Goal: Book appointment/travel/reservation

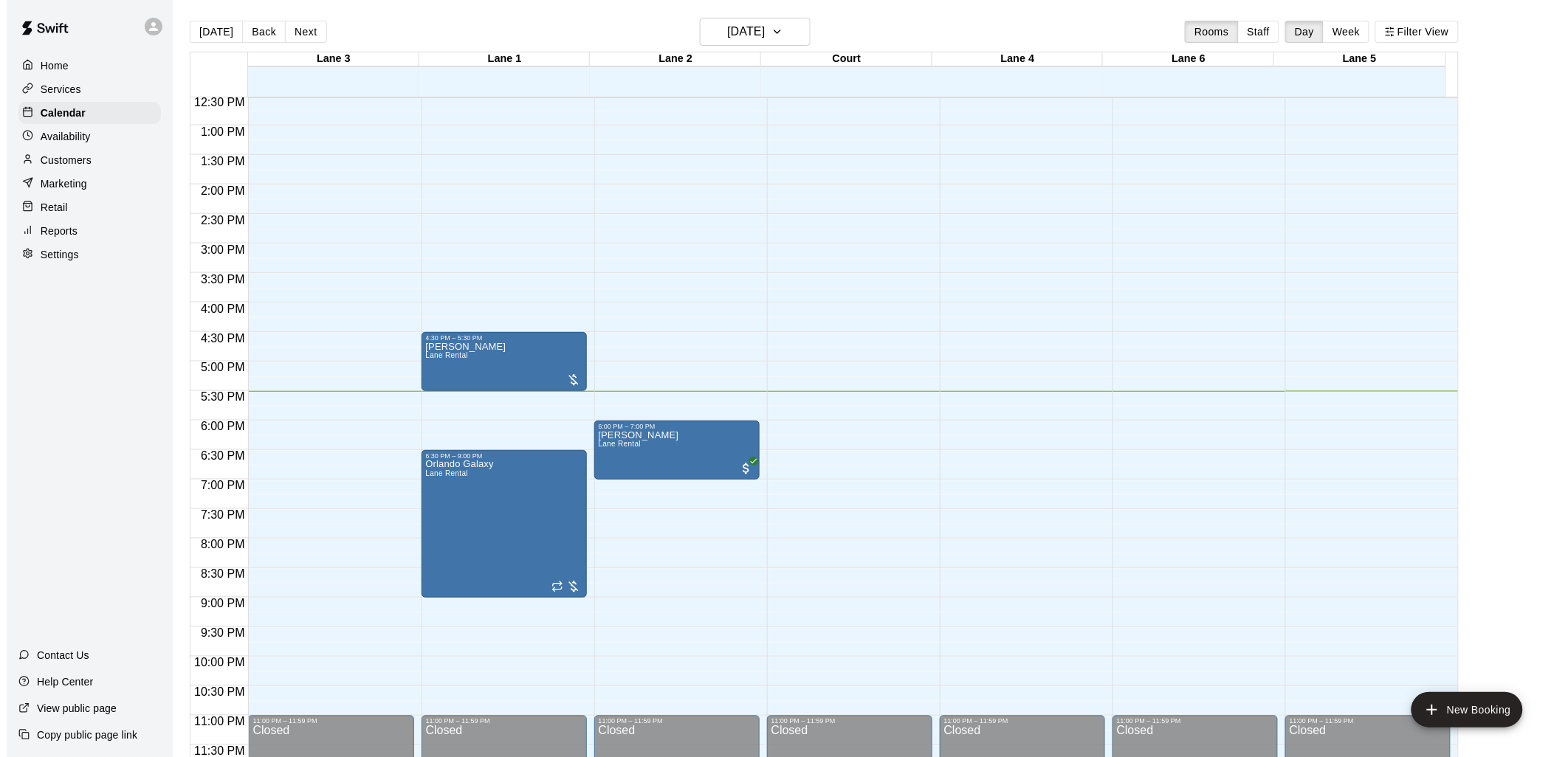
scroll to position [23, 0]
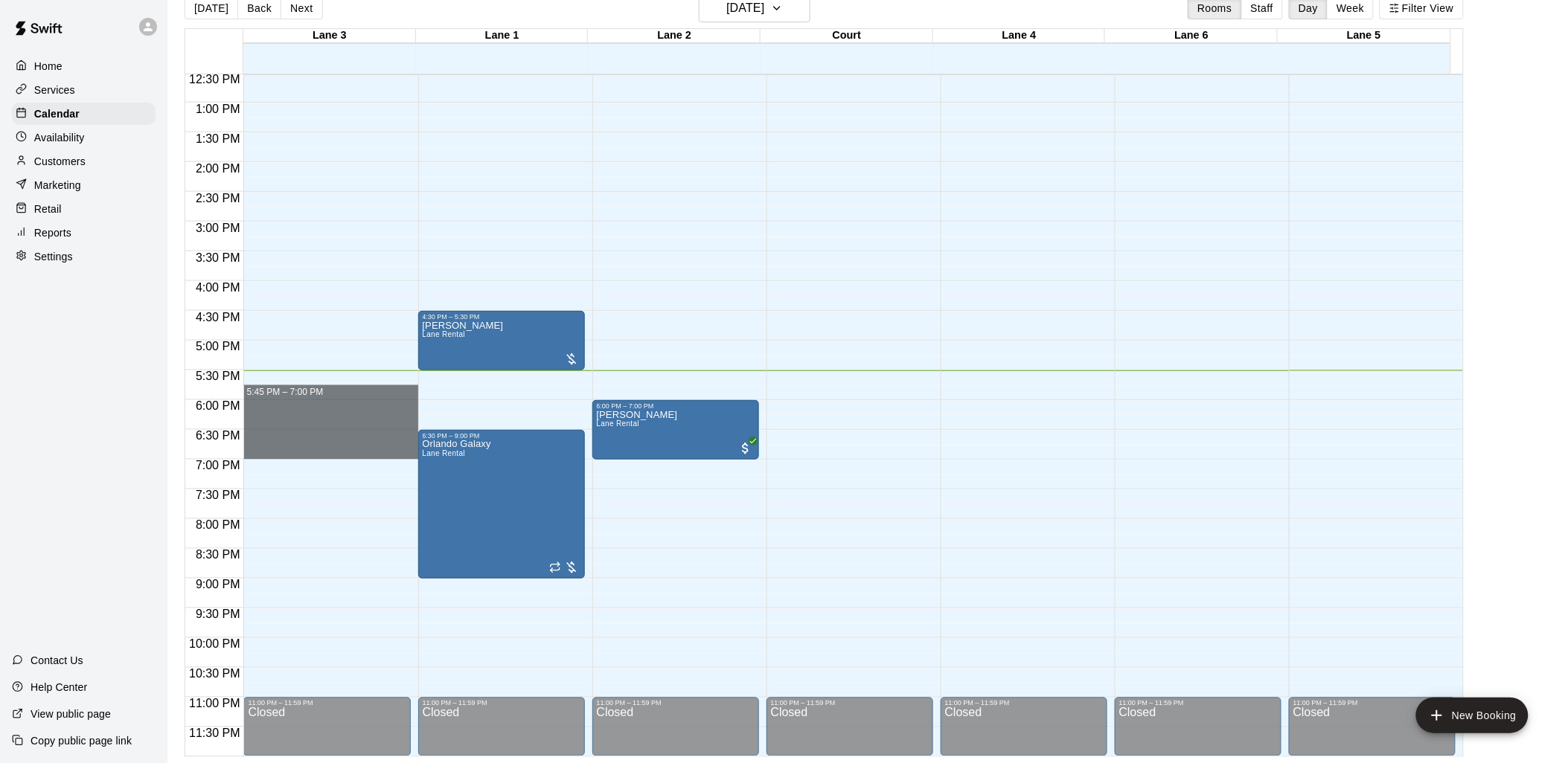
drag, startPoint x: 351, startPoint y: 397, endPoint x: 340, endPoint y: 445, distance: 49.2
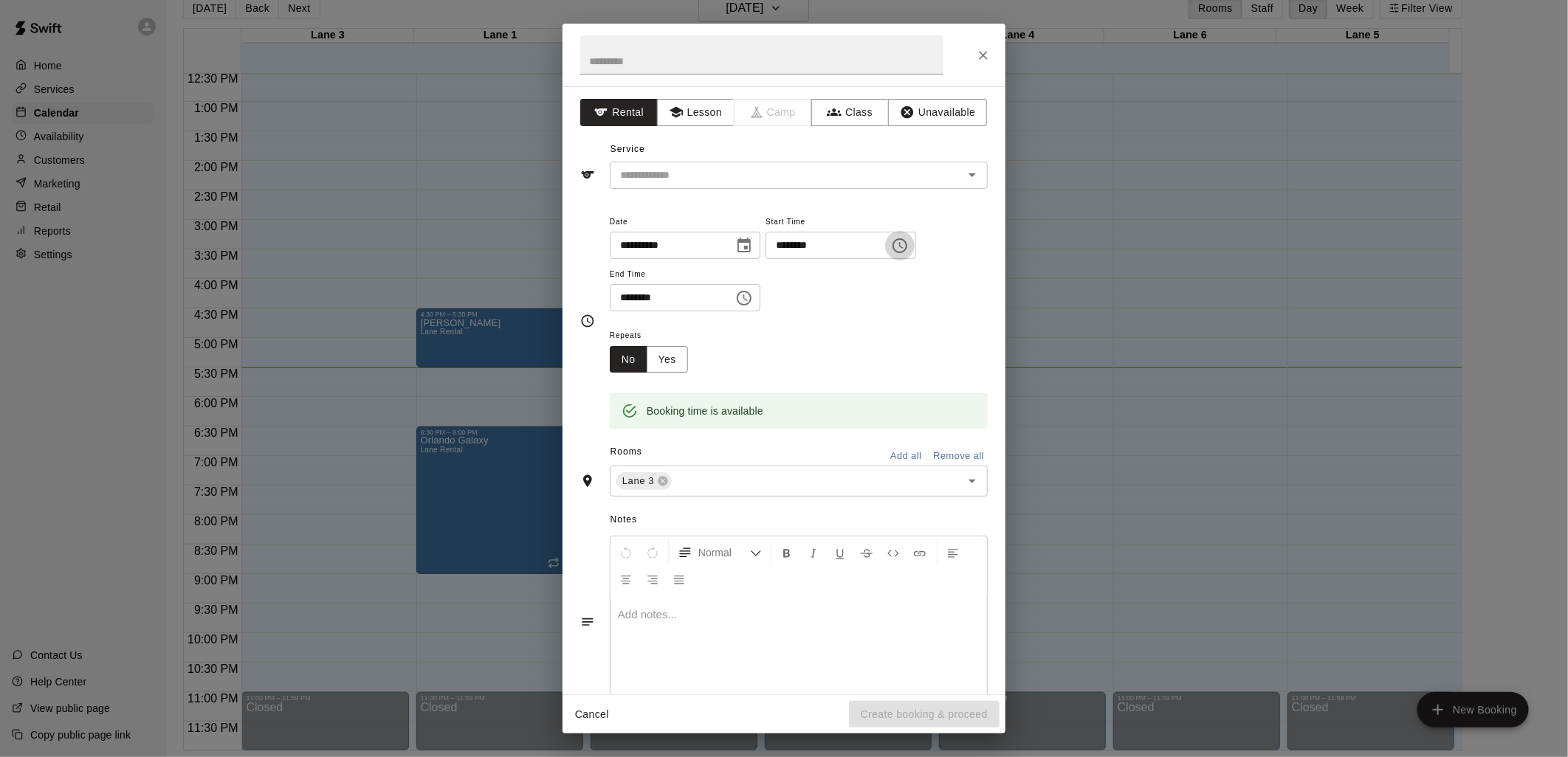
click at [908, 240] on icon "Choose time, selected time is 5:45 PM" at bounding box center [900, 246] width 18 height 18
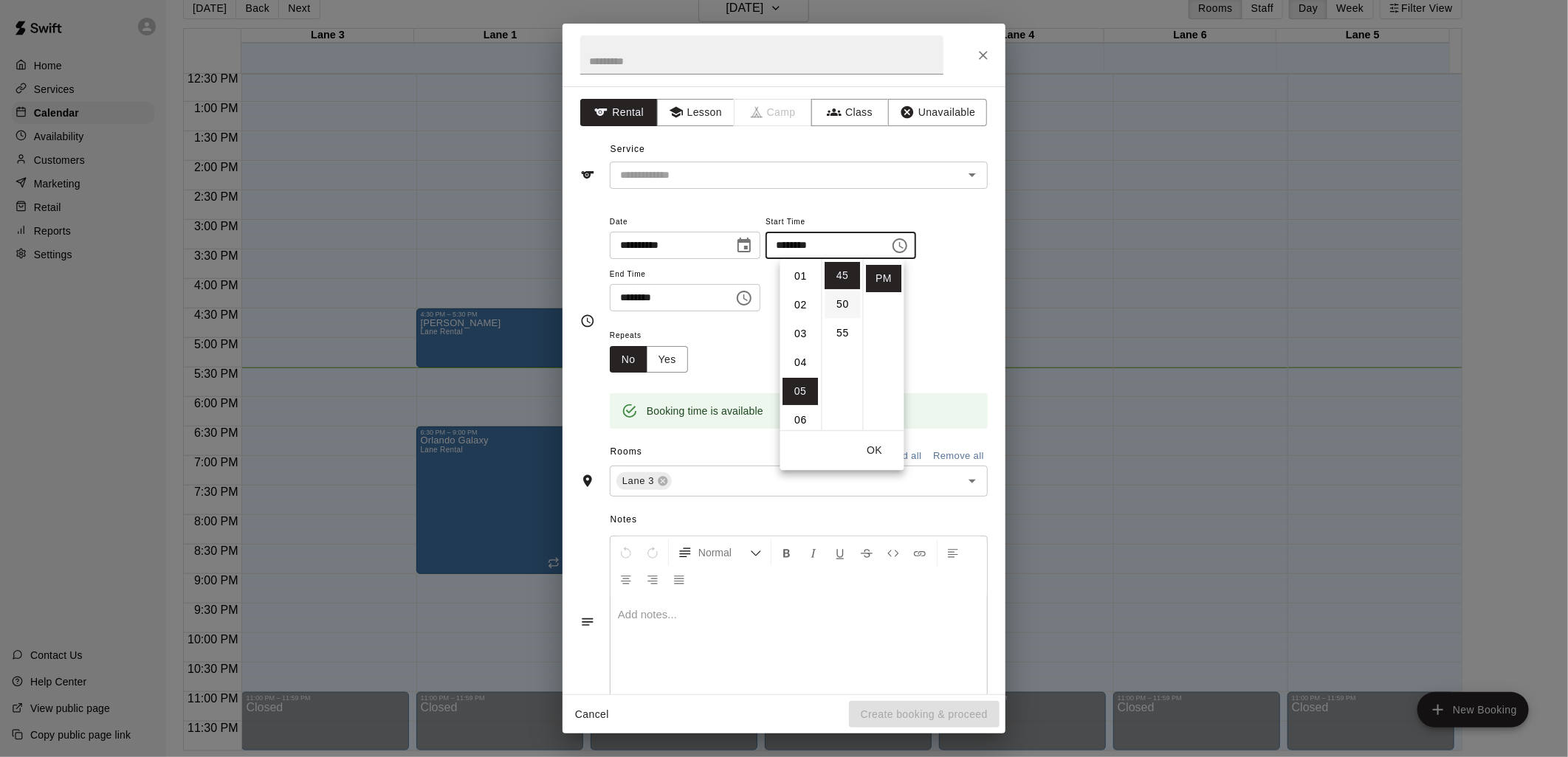
scroll to position [0, 0]
click at [837, 350] on ul "00 05 10 15 20 25 30 35 40 45 50 55" at bounding box center [842, 345] width 41 height 172
click at [838, 283] on li "00" at bounding box center [842, 275] width 35 height 27
click at [801, 365] on li "06" at bounding box center [800, 366] width 35 height 27
type input "********"
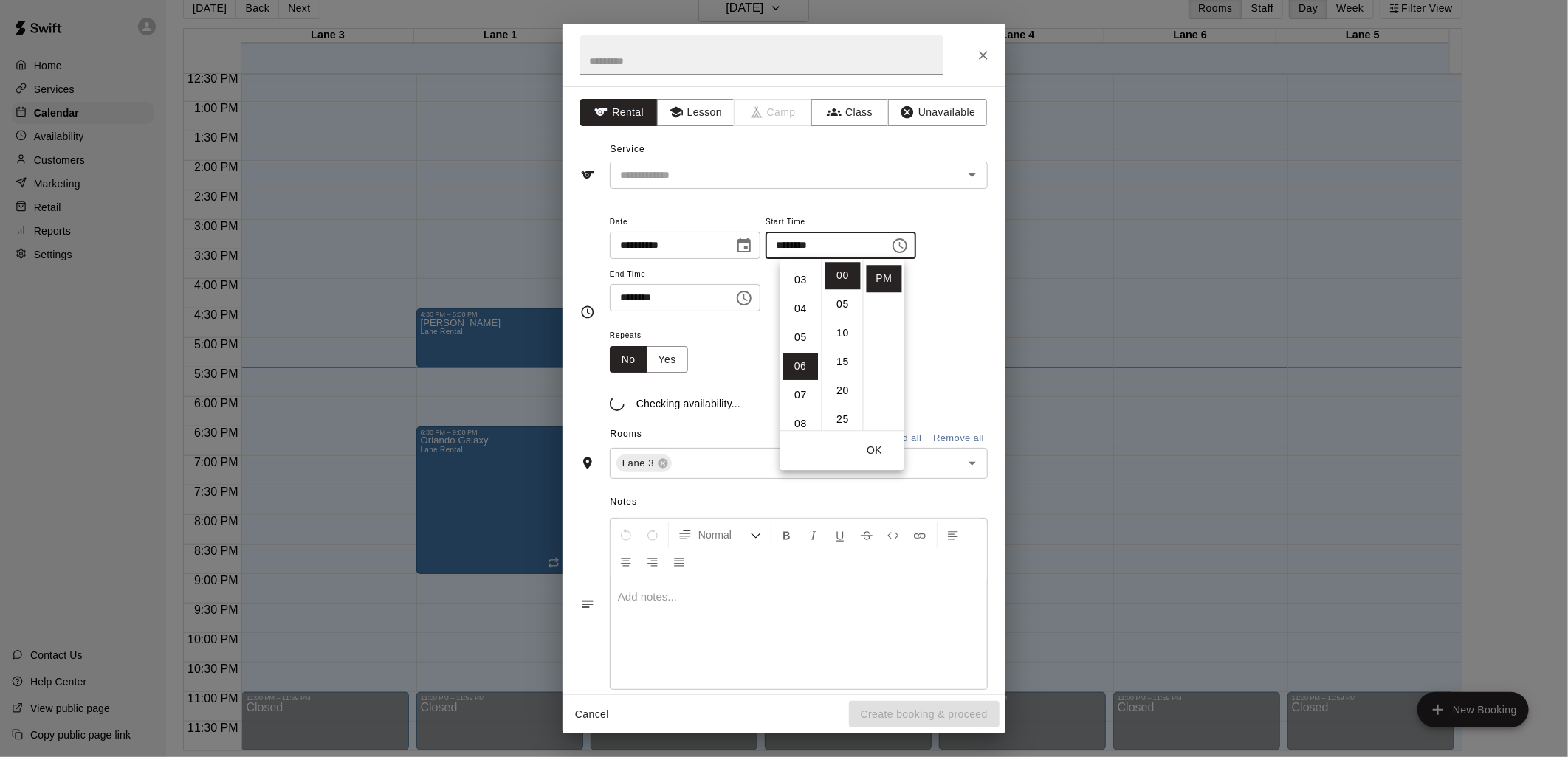
scroll to position [173, 0]
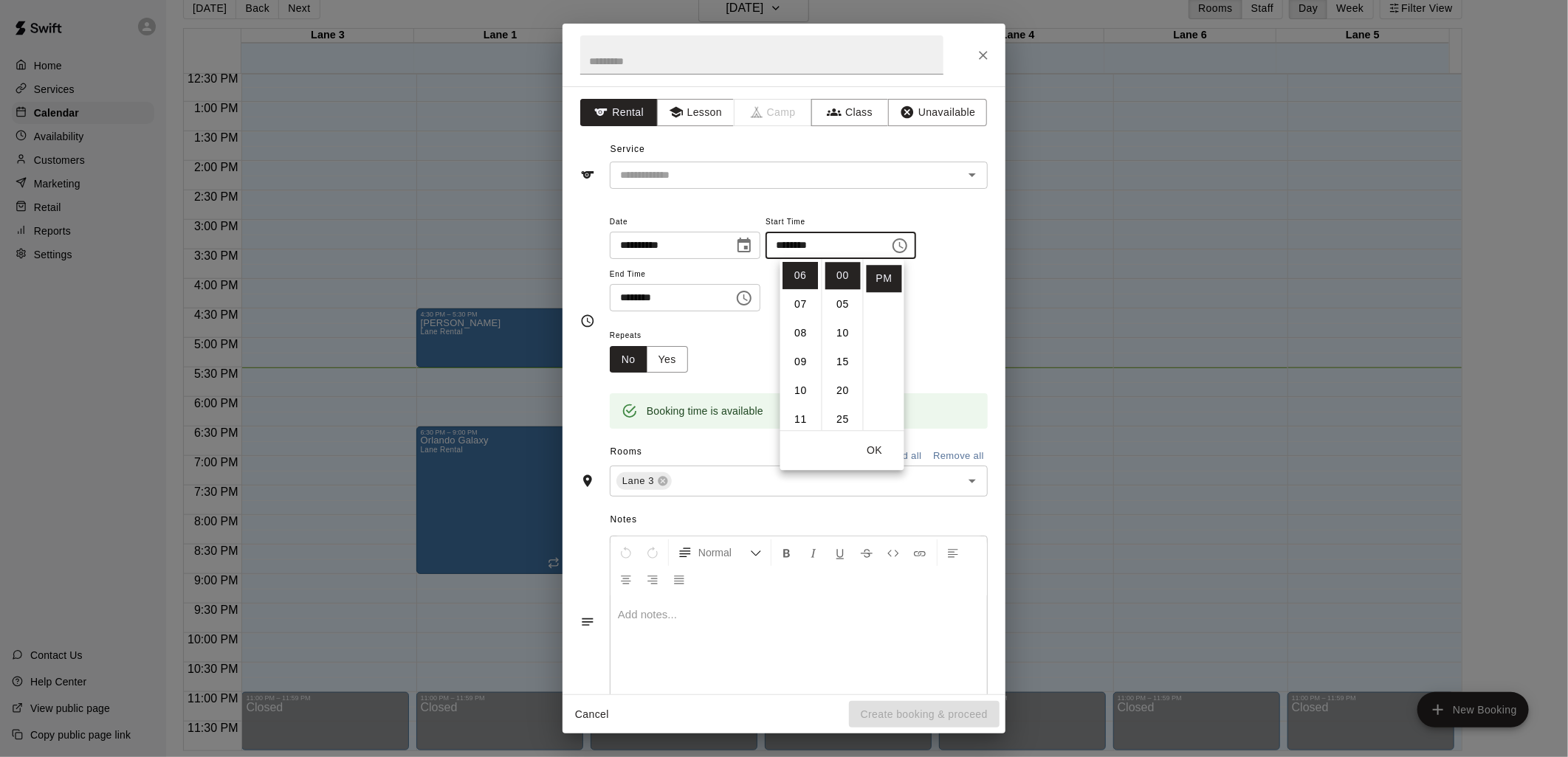
click at [872, 454] on button "OK" at bounding box center [874, 450] width 48 height 27
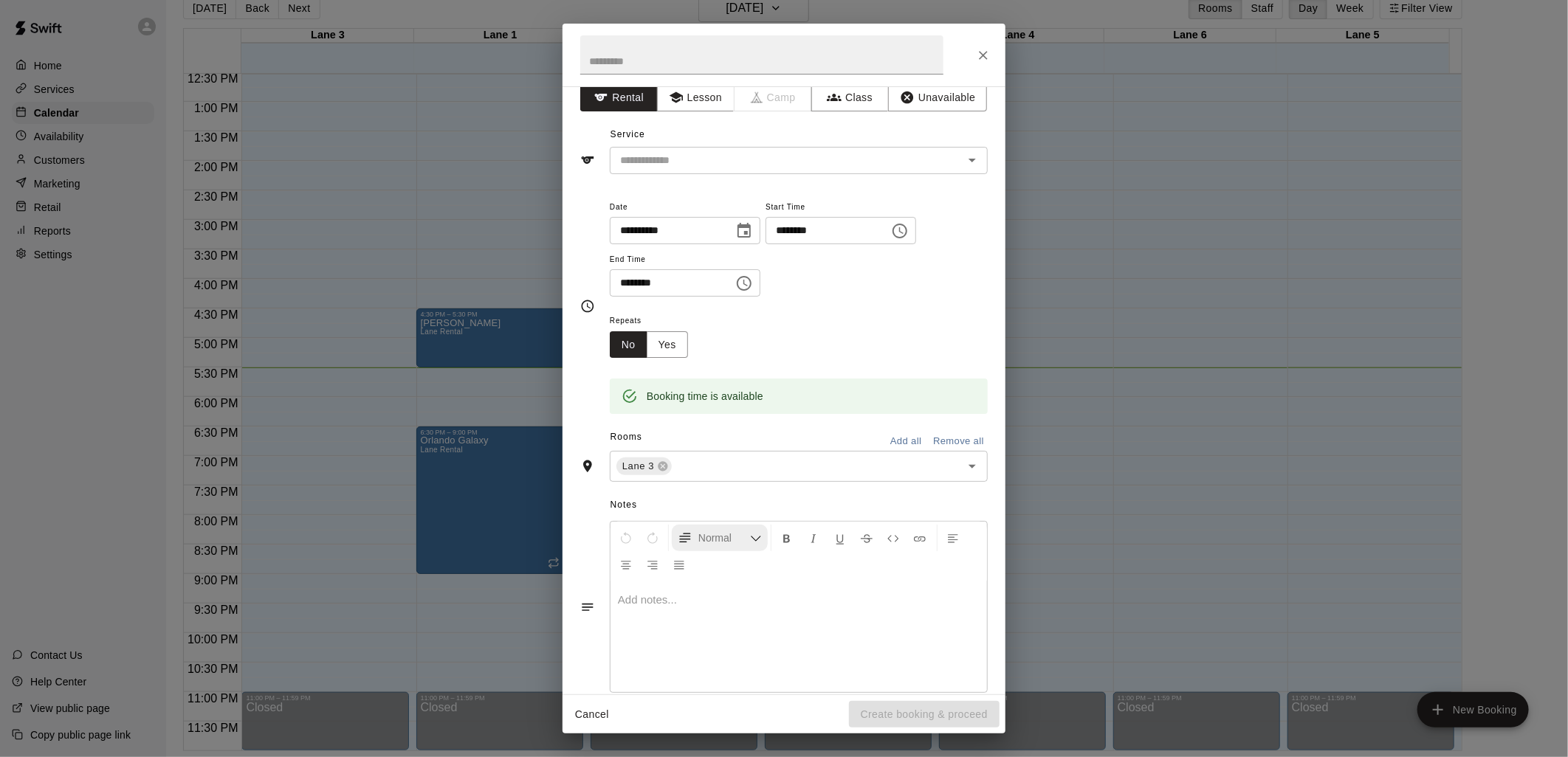
scroll to position [0, 0]
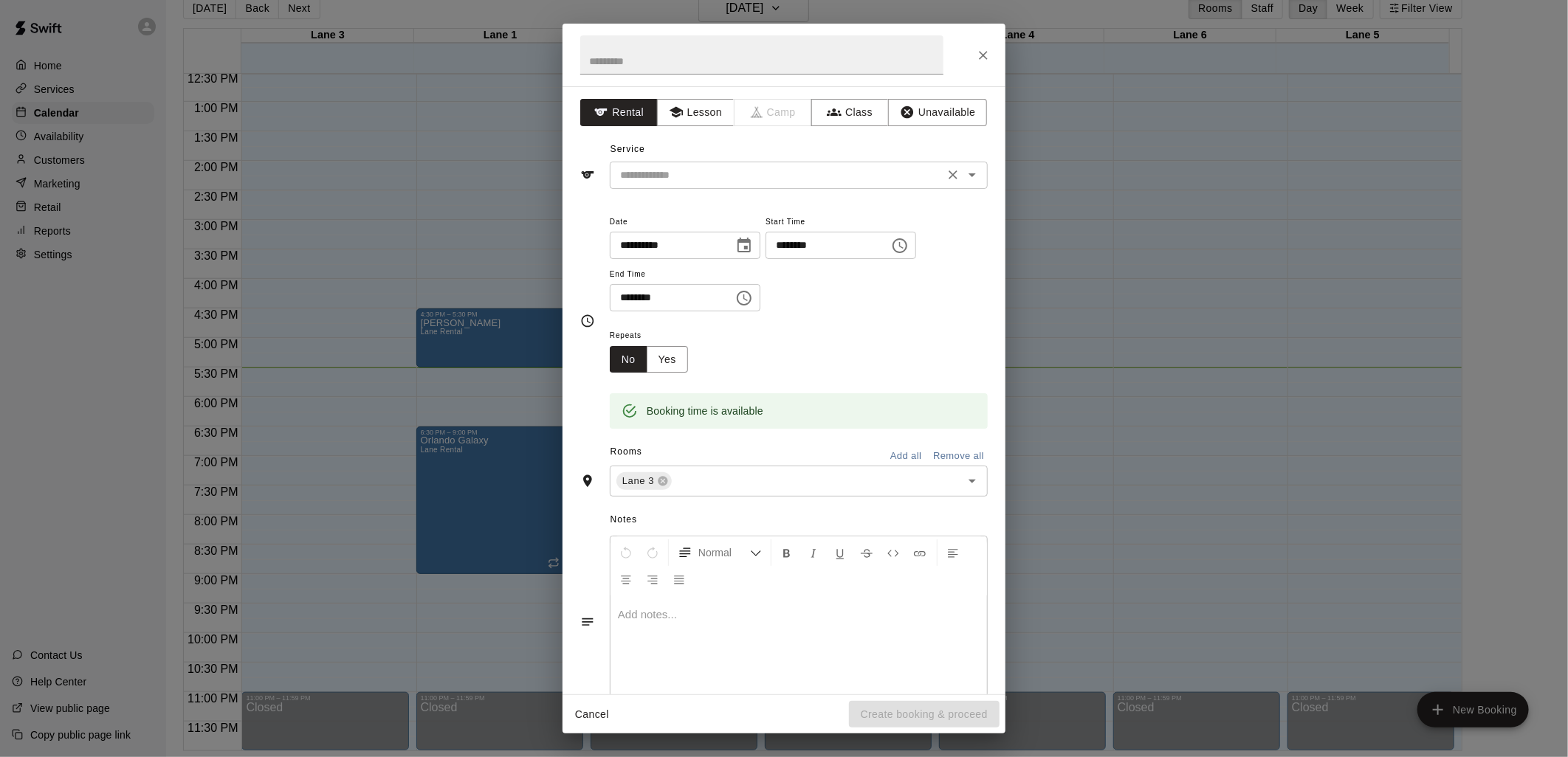
click at [776, 177] on input "text" at bounding box center [777, 175] width 325 height 19
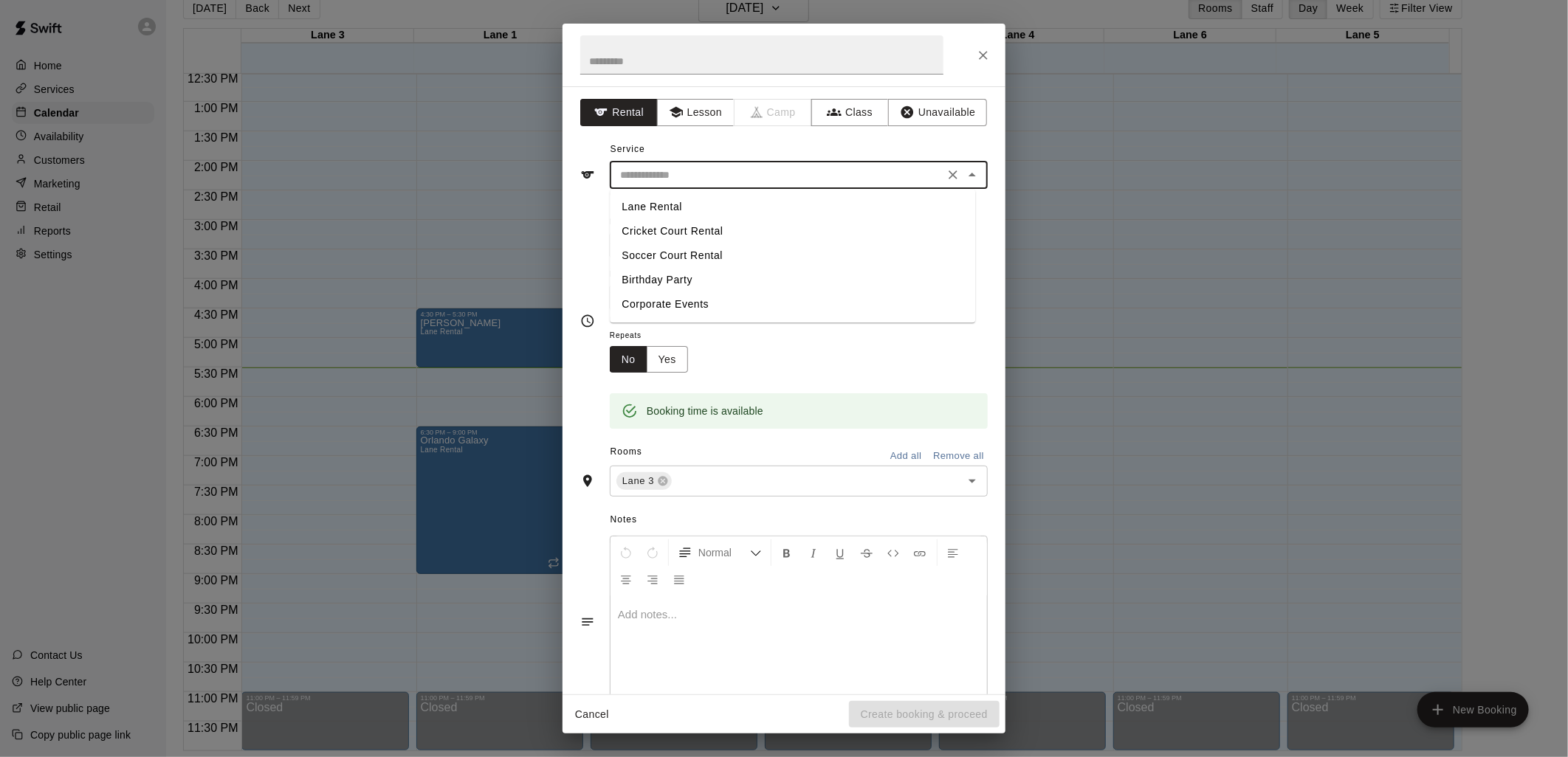
click at [660, 200] on li "Lane Rental" at bounding box center [792, 207] width 366 height 24
type input "**********"
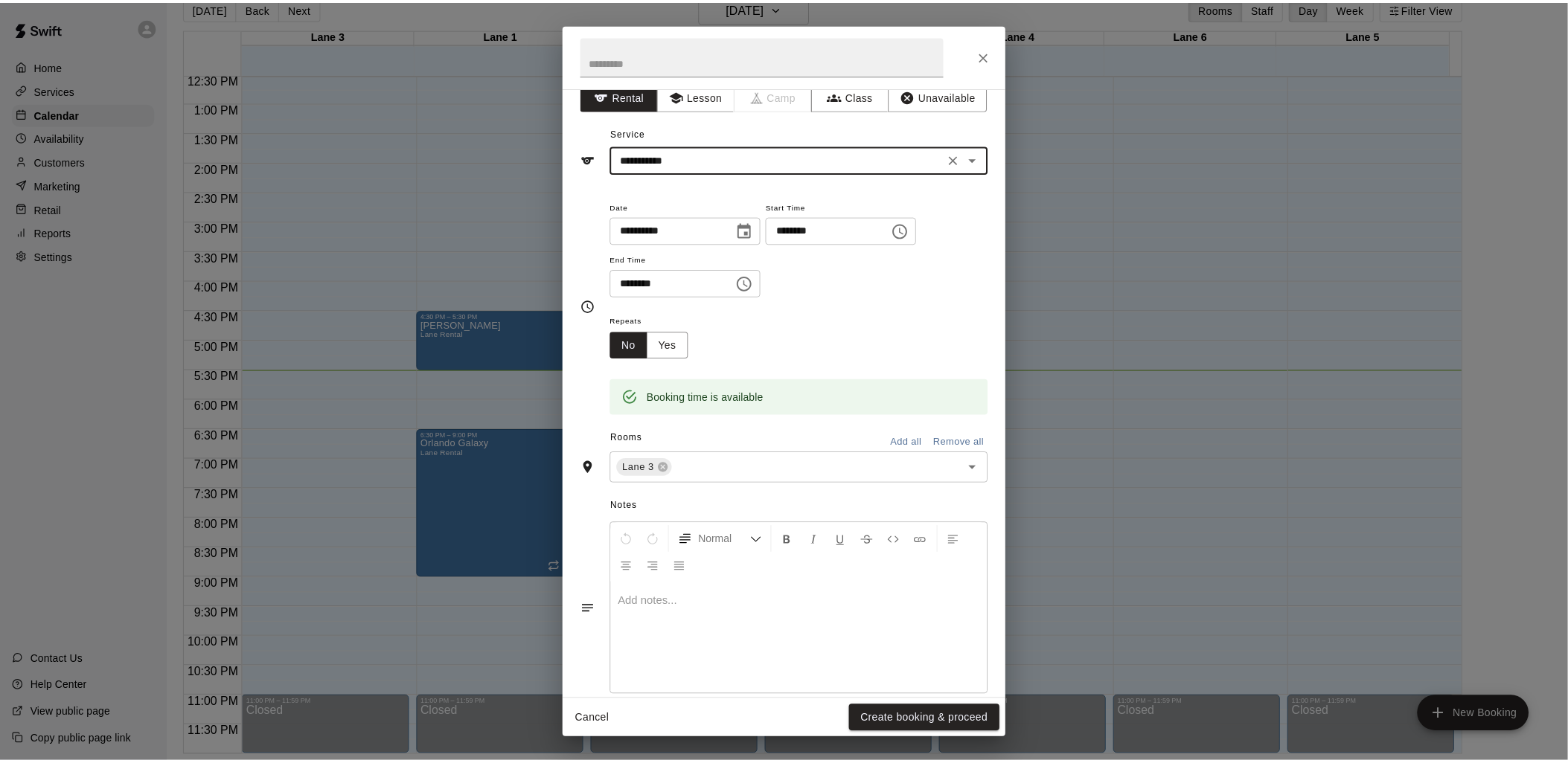
scroll to position [41, 0]
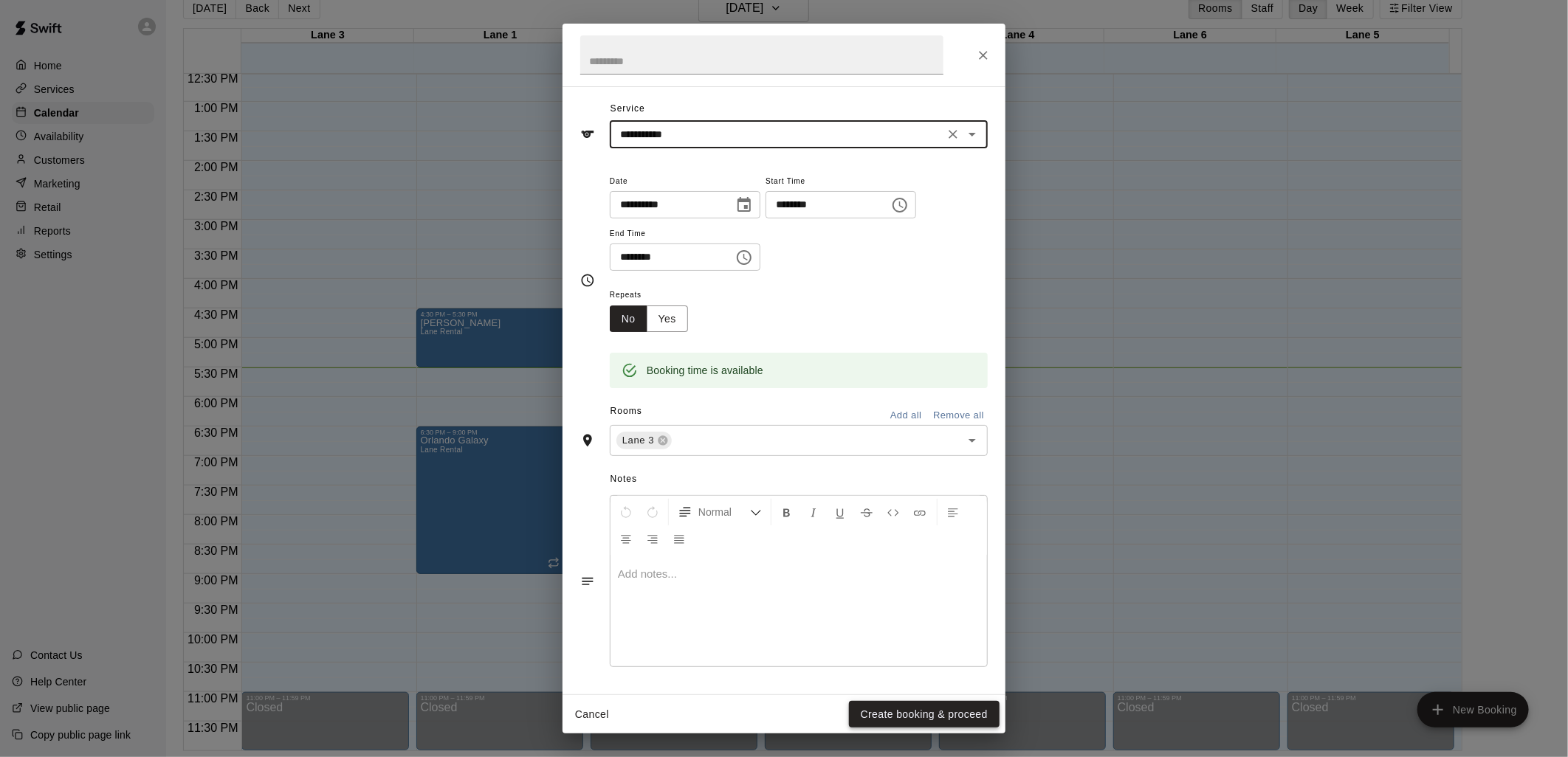
click at [960, 707] on button "Create booking & proceed" at bounding box center [924, 714] width 150 height 27
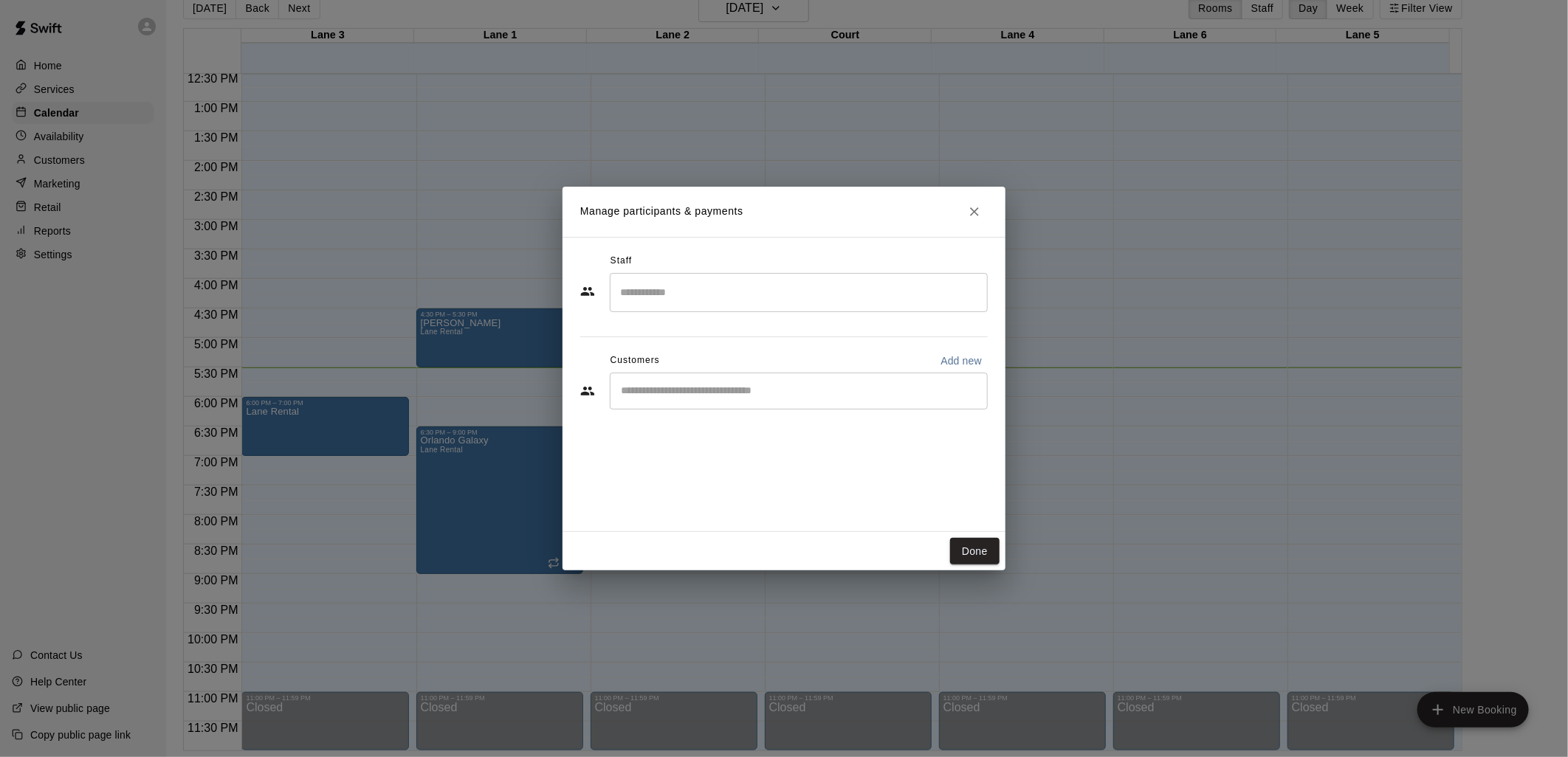
click at [660, 394] on input "Start typing to search customers..." at bounding box center [798, 391] width 365 height 15
type input "****"
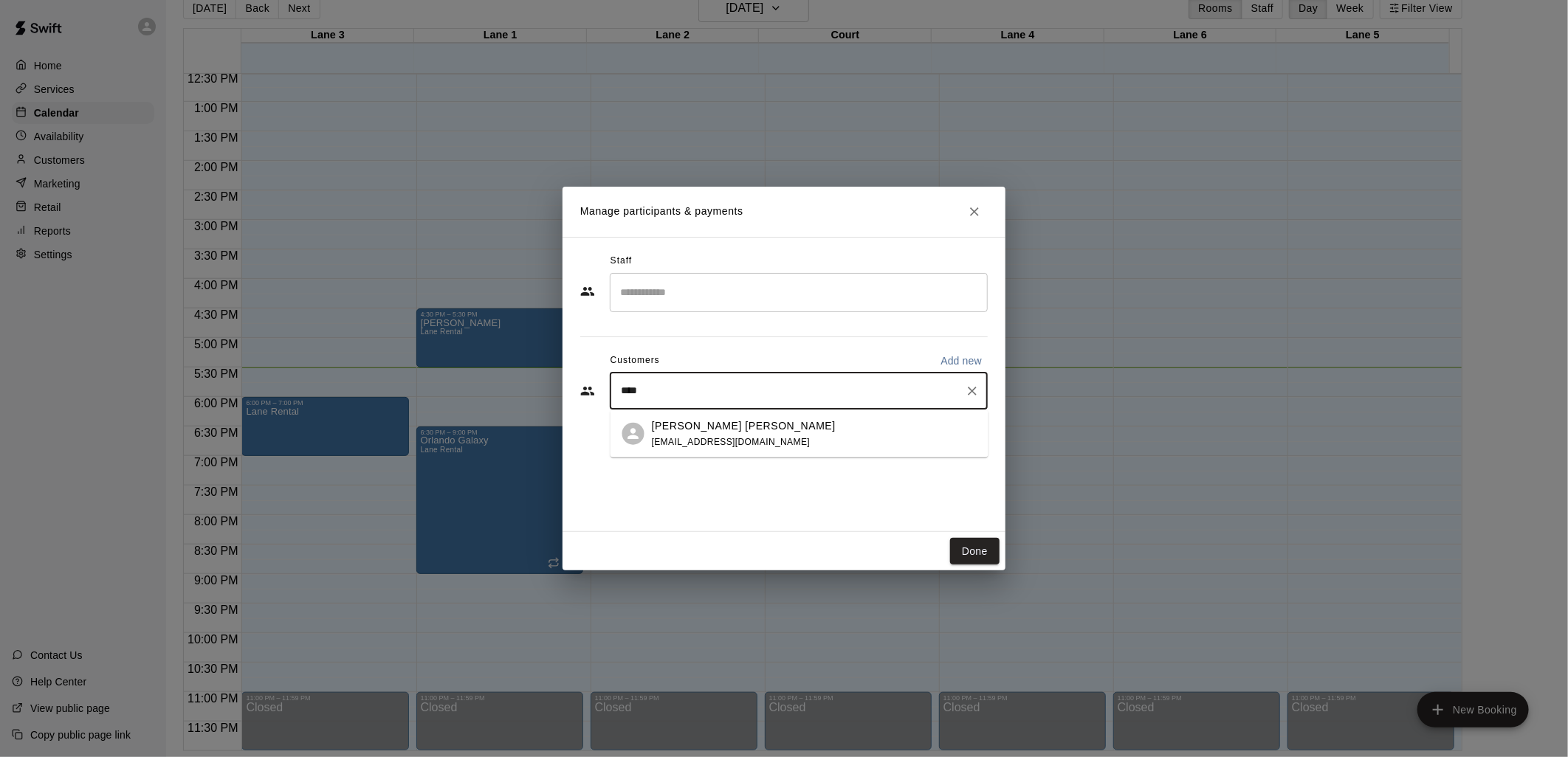
click at [692, 439] on span "[EMAIL_ADDRESS][DOMAIN_NAME]" at bounding box center [731, 440] width 159 height 10
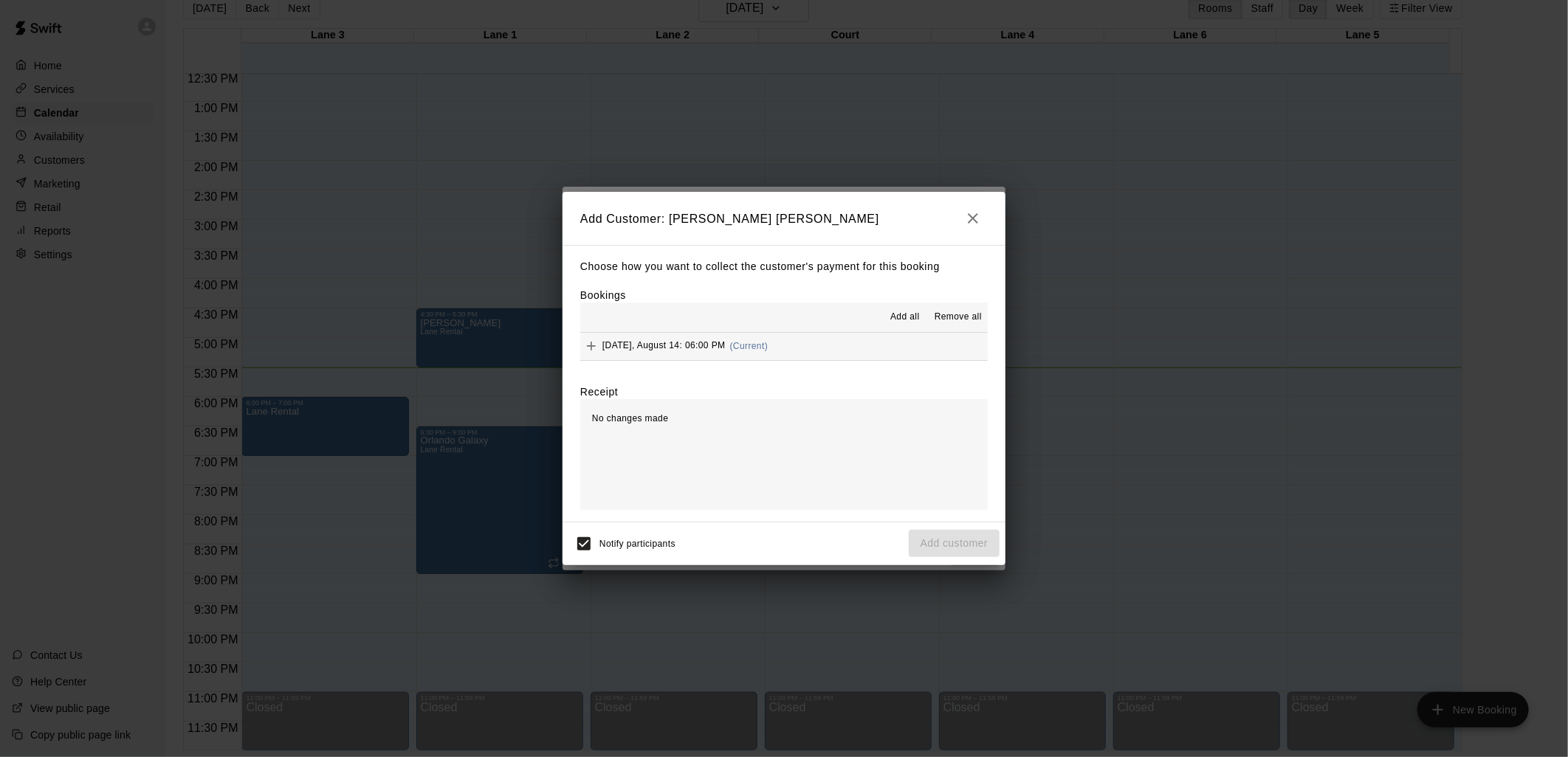
click at [895, 311] on span "Add all" at bounding box center [905, 317] width 30 height 15
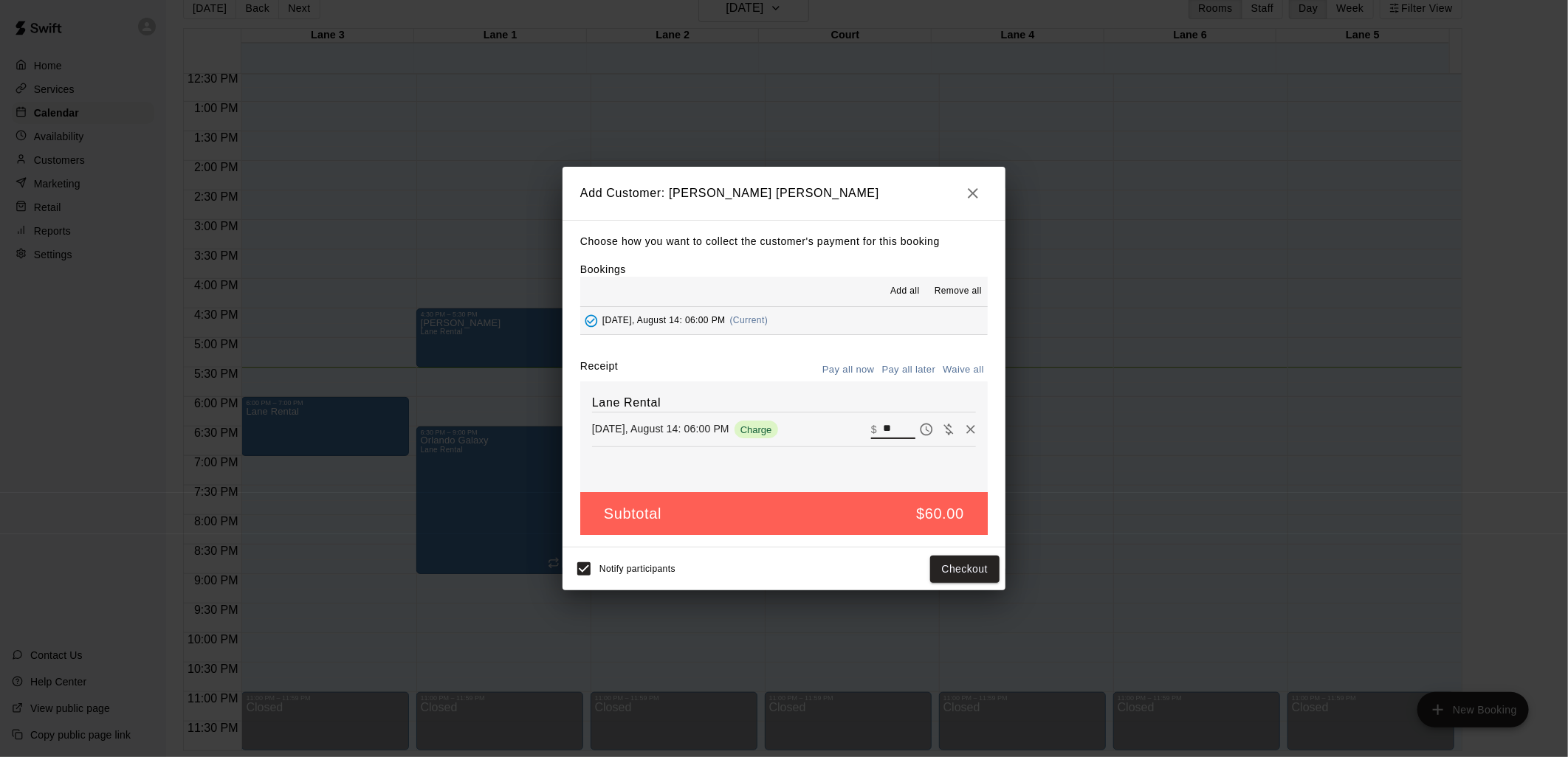
click at [883, 426] on input "**" at bounding box center [899, 430] width 33 height 19
type input "*"
click at [970, 194] on icon "button" at bounding box center [972, 193] width 10 height 10
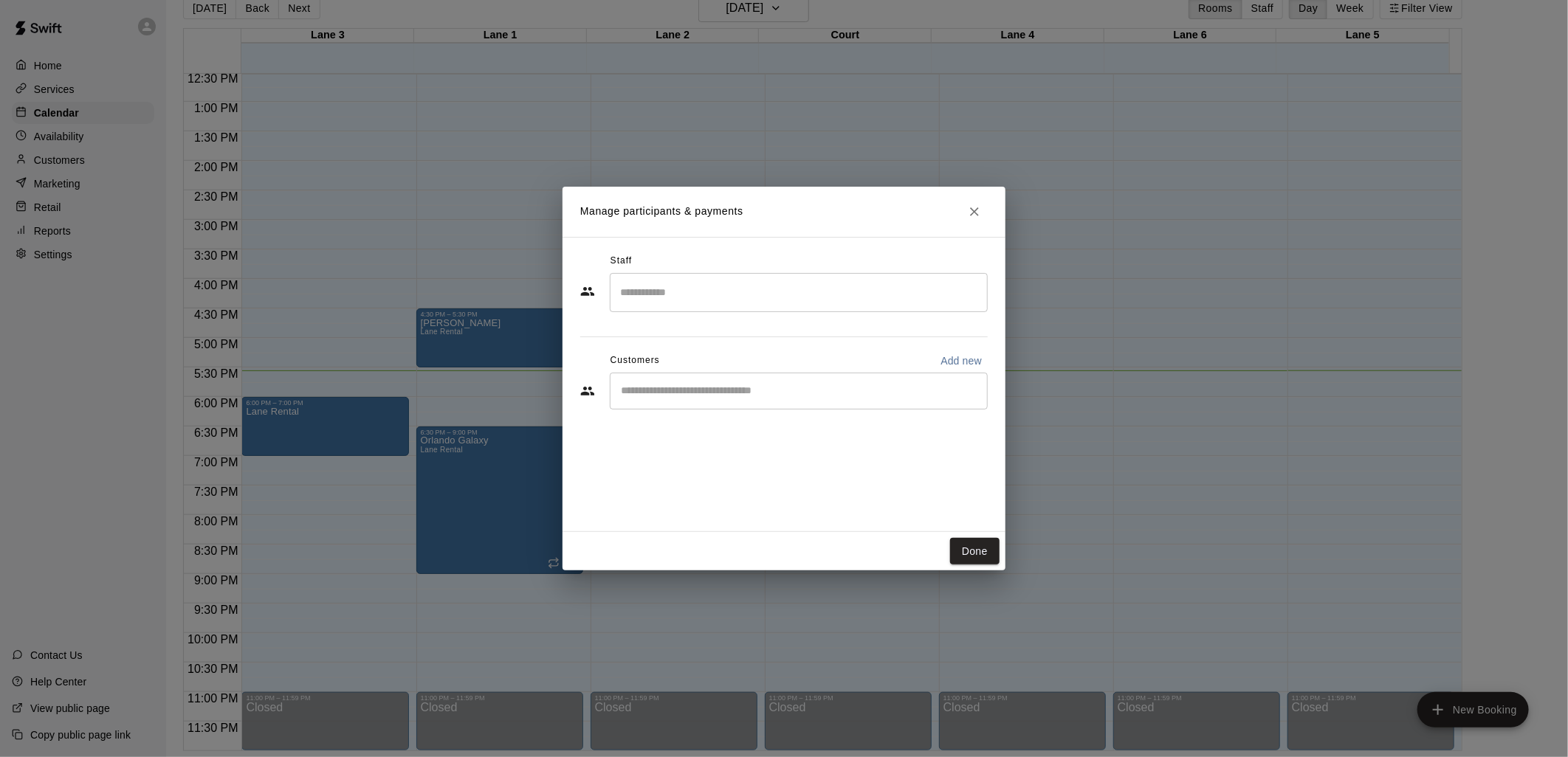
click at [972, 218] on icon "Close" at bounding box center [974, 211] width 15 height 15
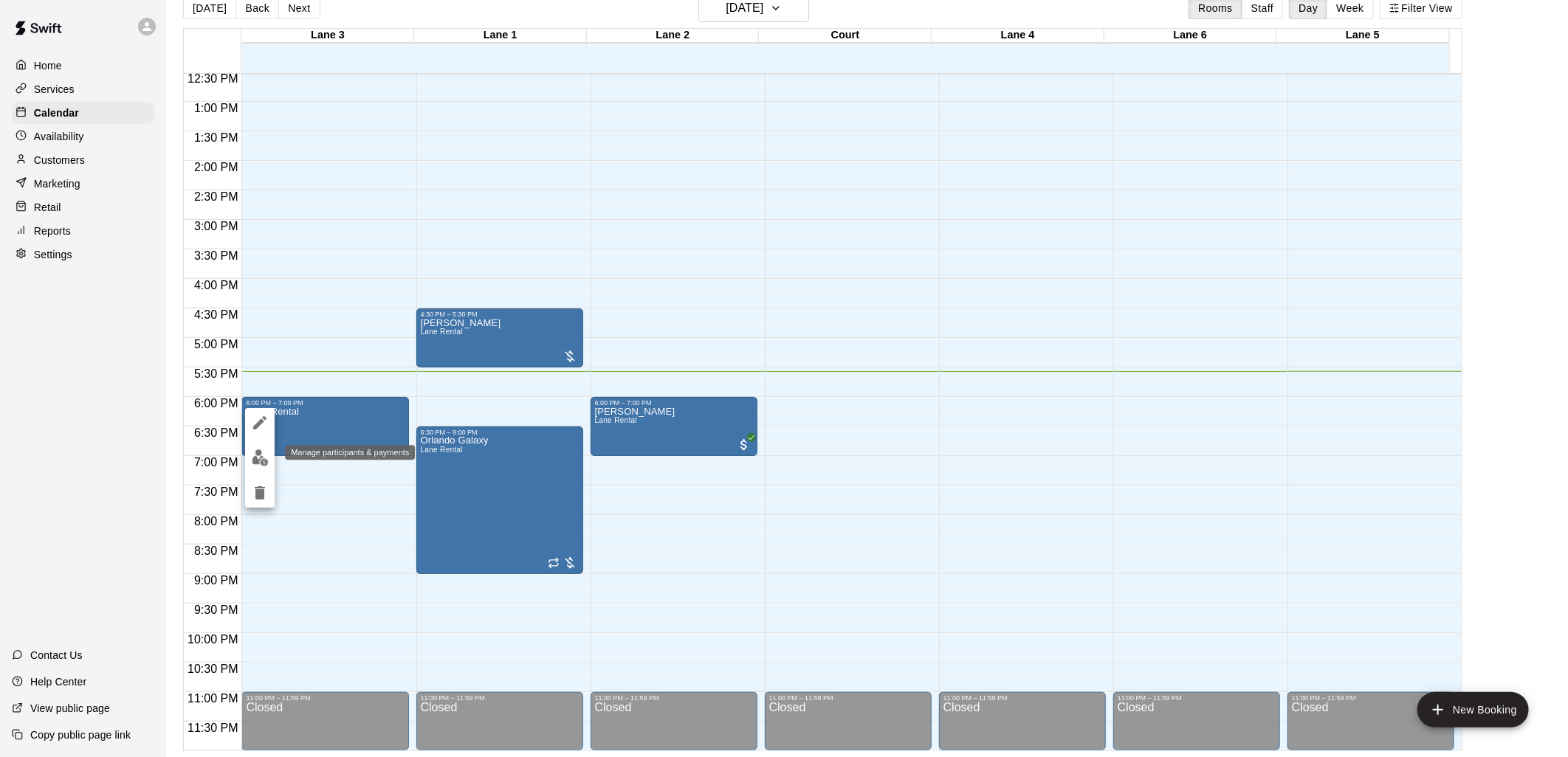
click at [255, 448] on button "edit" at bounding box center [260, 458] width 30 height 29
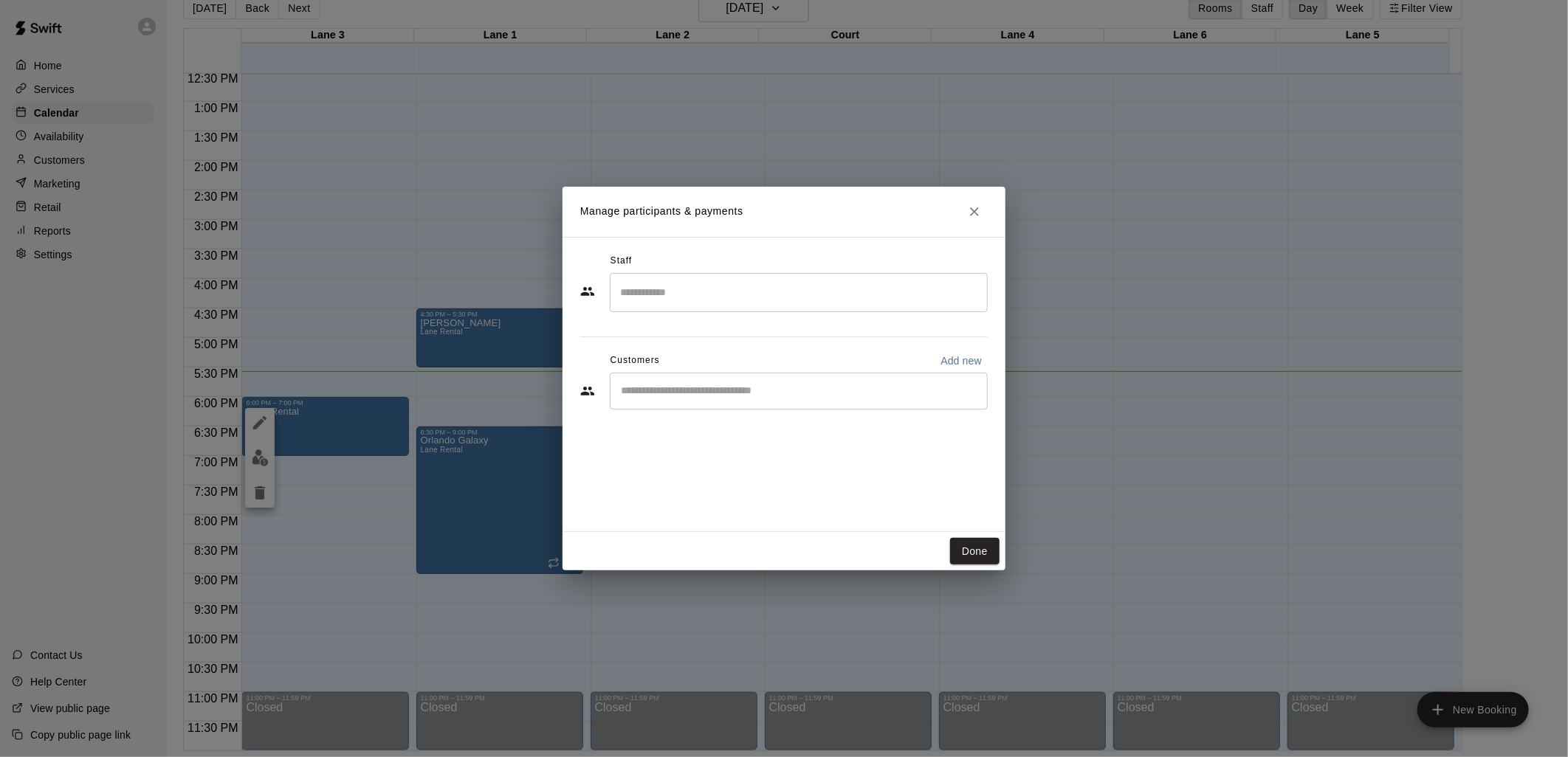
click at [678, 291] on input "Search staff" at bounding box center [798, 292] width 365 height 26
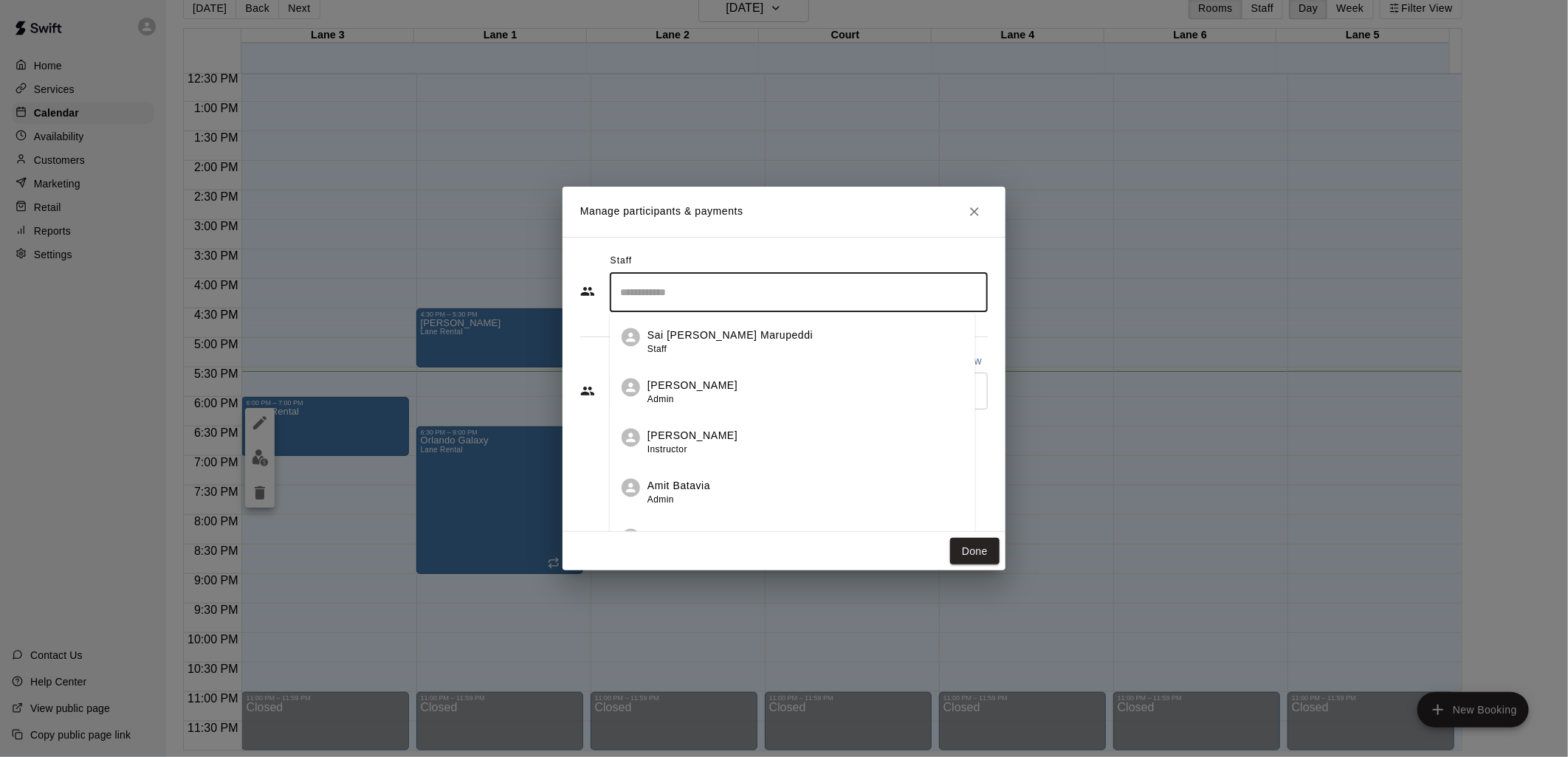
drag, startPoint x: 656, startPoint y: 338, endPoint x: 646, endPoint y: 339, distance: 10.0
click at [655, 338] on p "Sai [PERSON_NAME] Marupeddi" at bounding box center [730, 336] width 165 height 16
click at [647, 387] on input "Start typing to search customers..." at bounding box center [798, 391] width 365 height 15
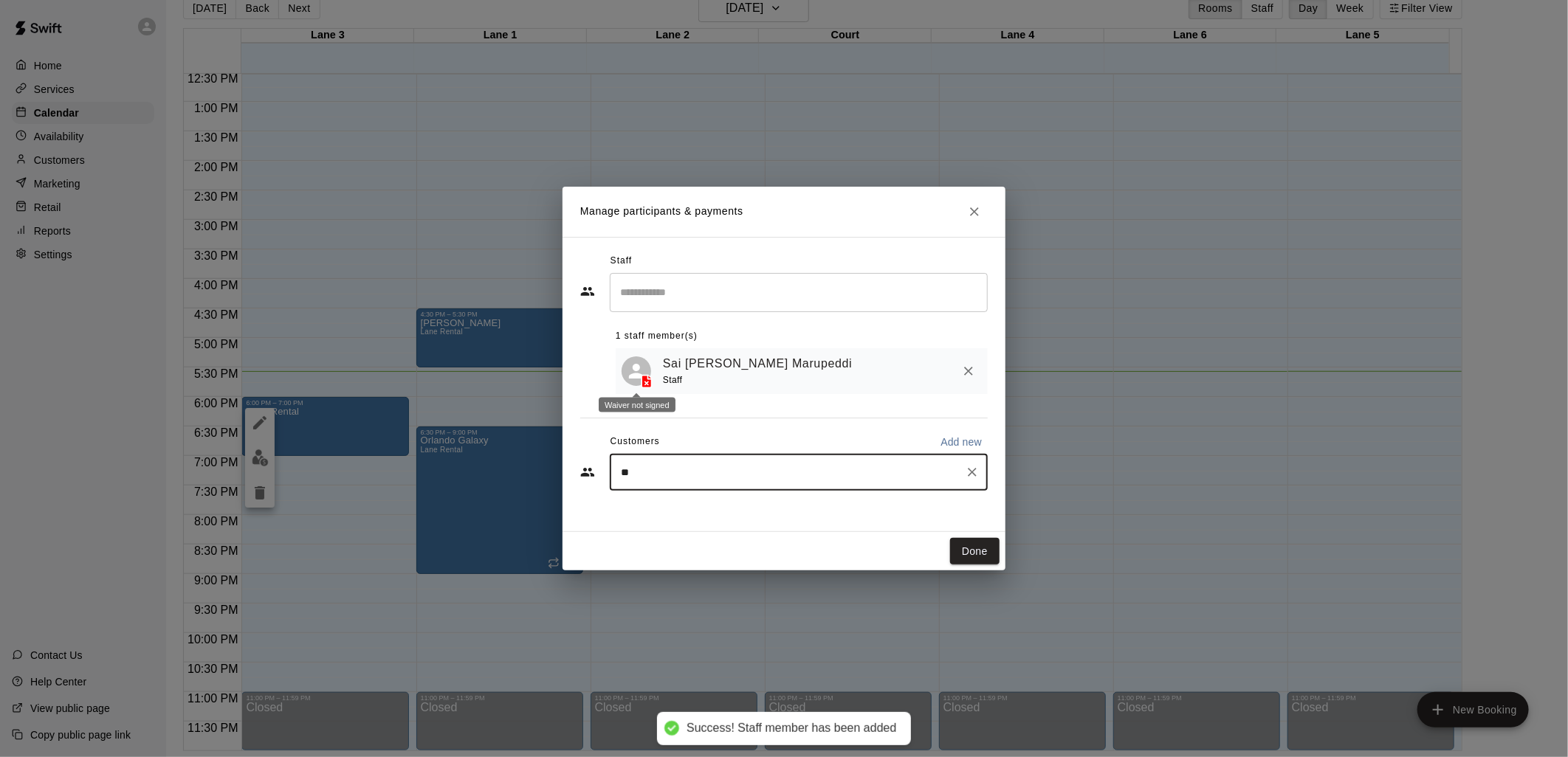
type input "***"
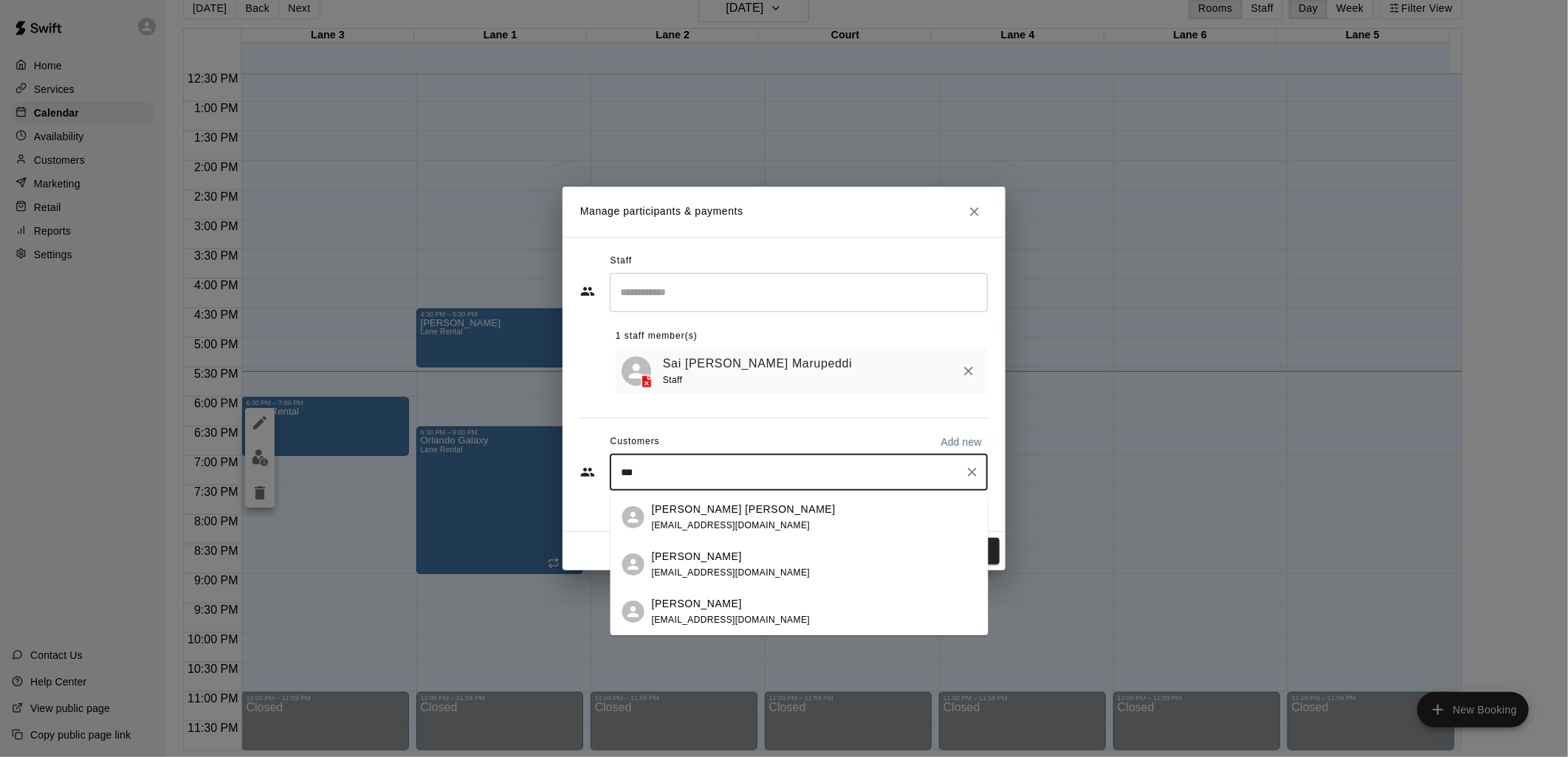
click at [887, 529] on div "[PERSON_NAME] [PERSON_NAME] [EMAIL_ADDRESS][DOMAIN_NAME]" at bounding box center [814, 518] width 325 height 32
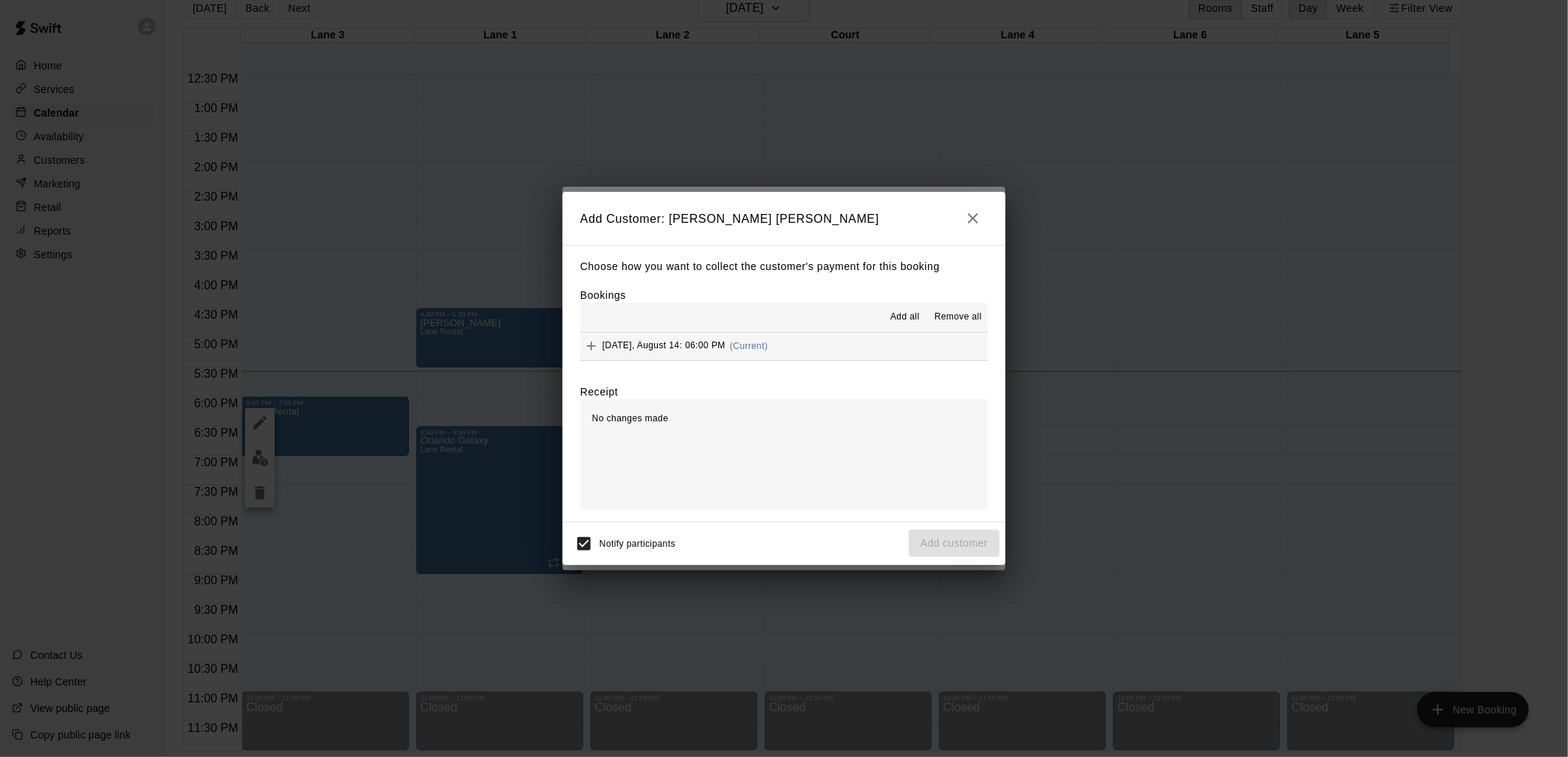
click at [904, 314] on span "Add all" at bounding box center [905, 317] width 30 height 15
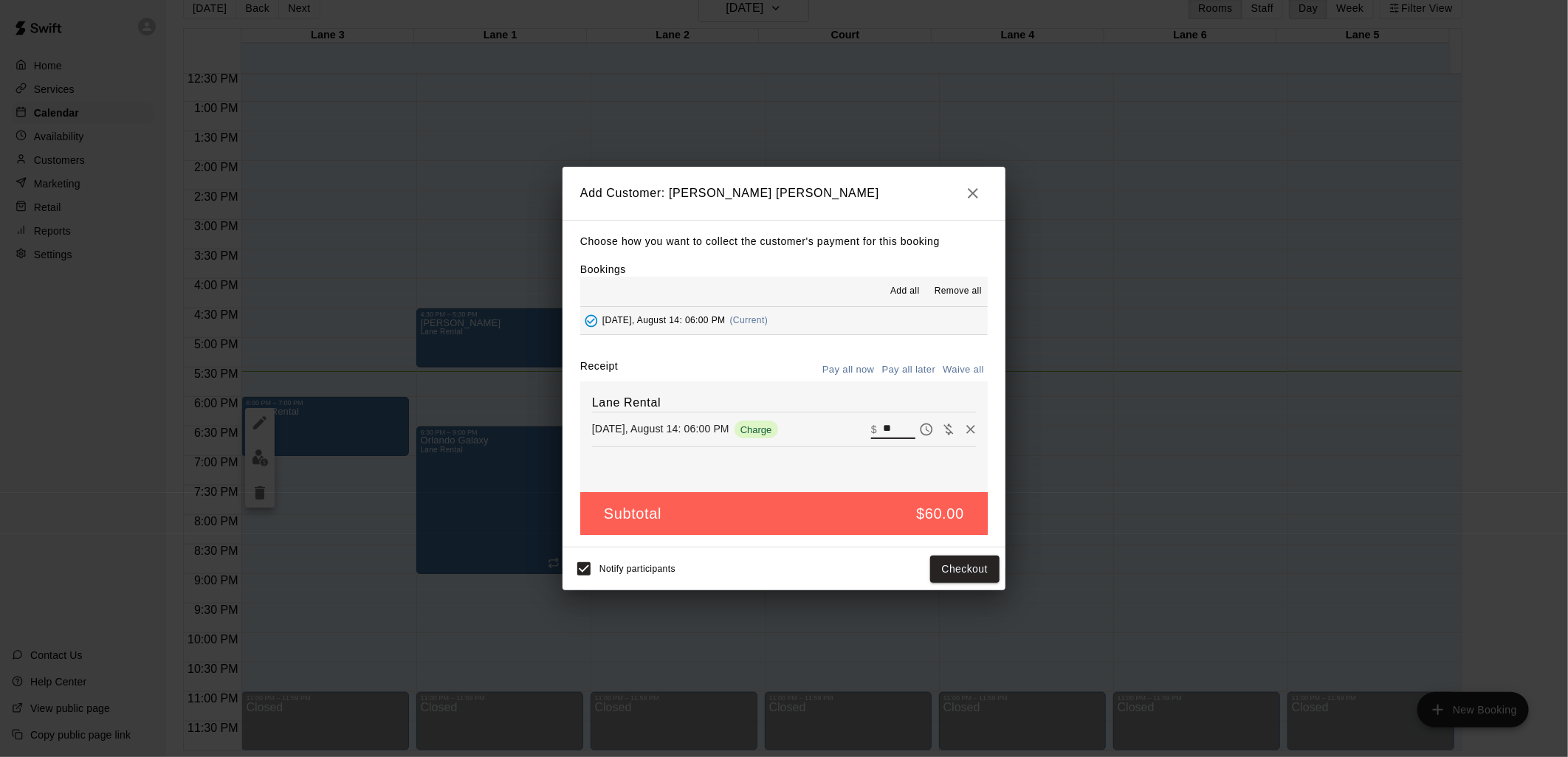
click at [891, 428] on input "**" at bounding box center [899, 430] width 33 height 19
type input "*"
type input "**"
click at [973, 200] on icon "button" at bounding box center [972, 193] width 18 height 18
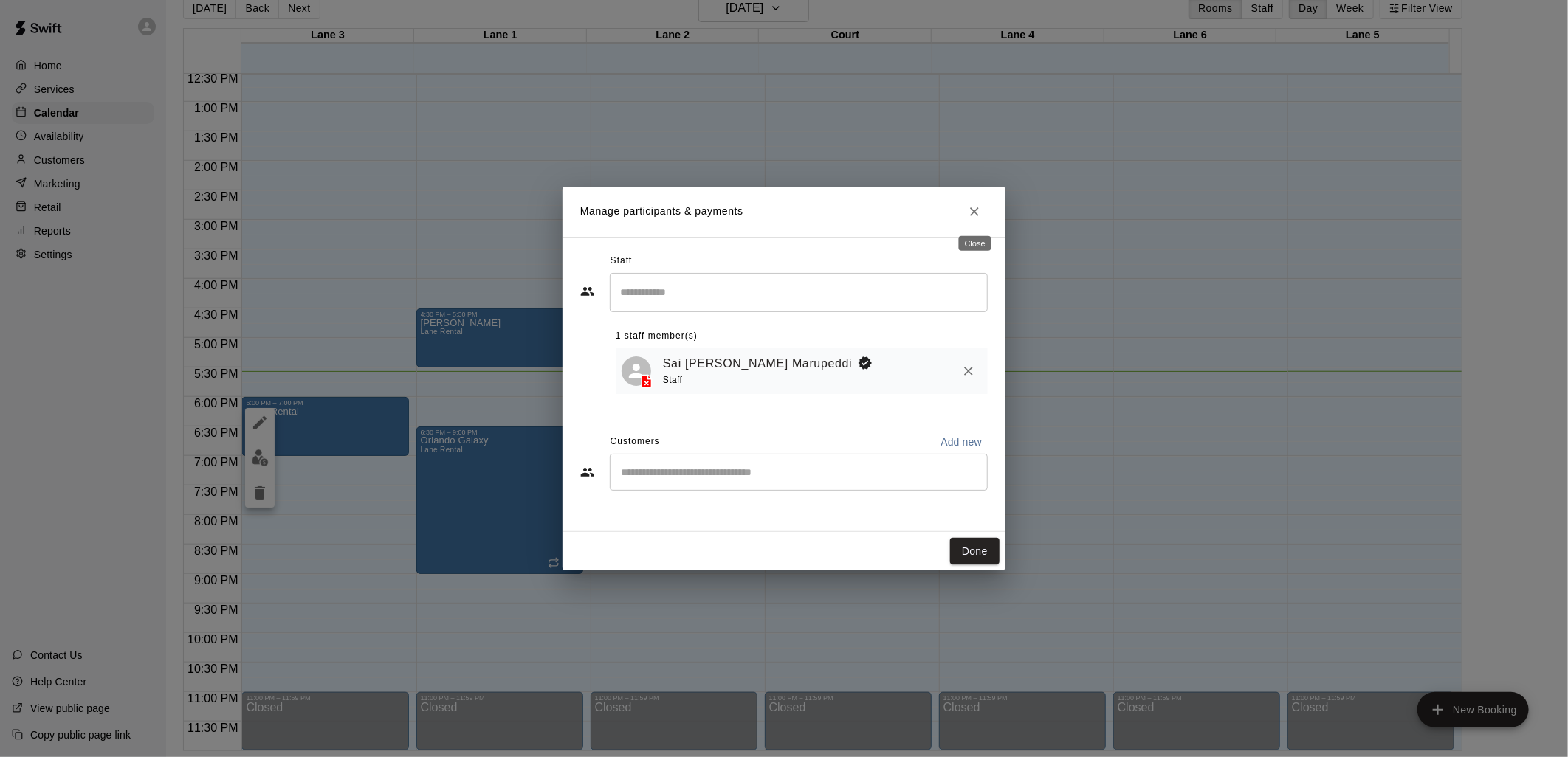
click at [970, 211] on icon "Close" at bounding box center [974, 211] width 15 height 15
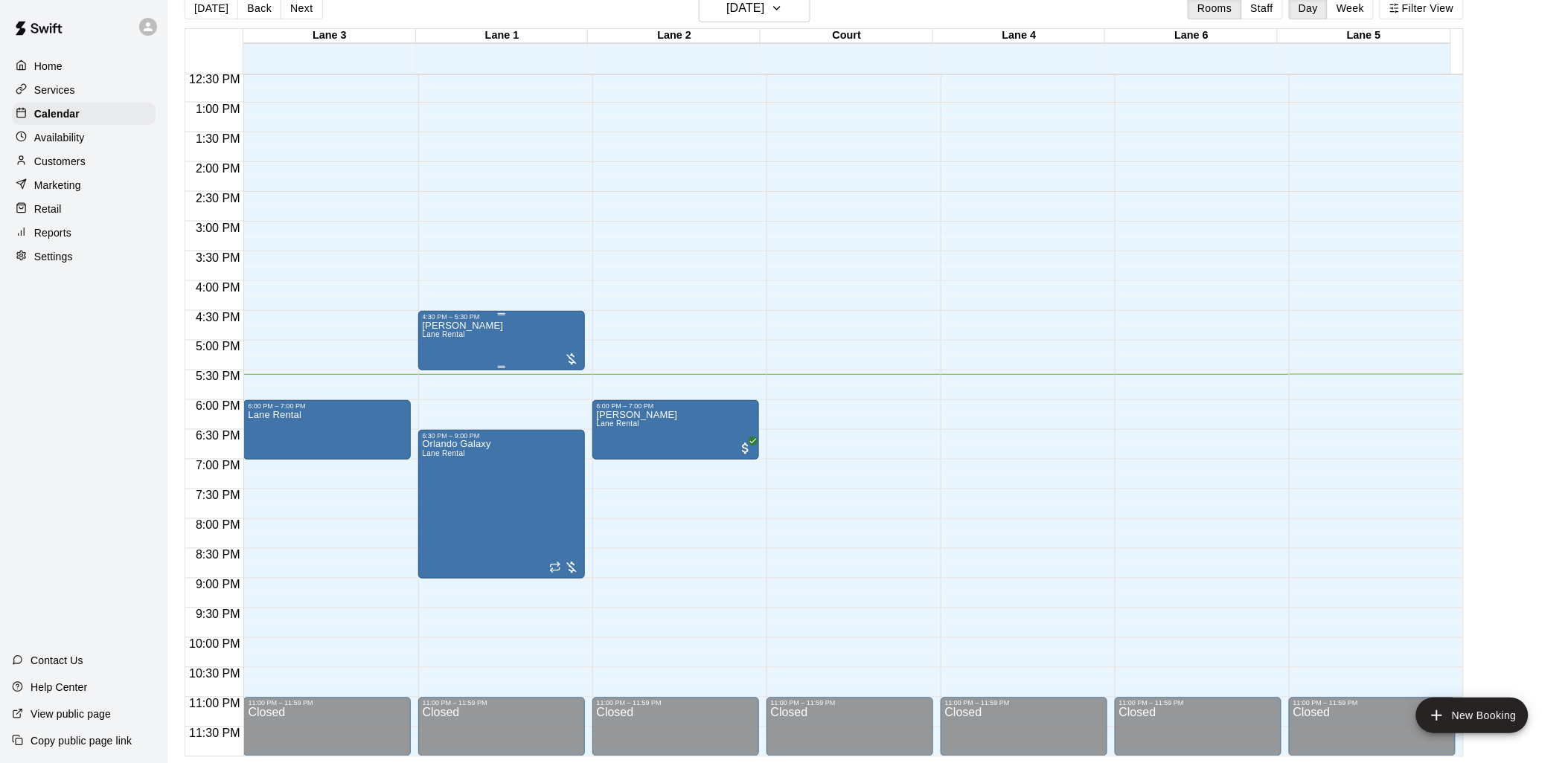
click at [472, 326] on p "[PERSON_NAME]" at bounding box center [463, 326] width 81 height 0
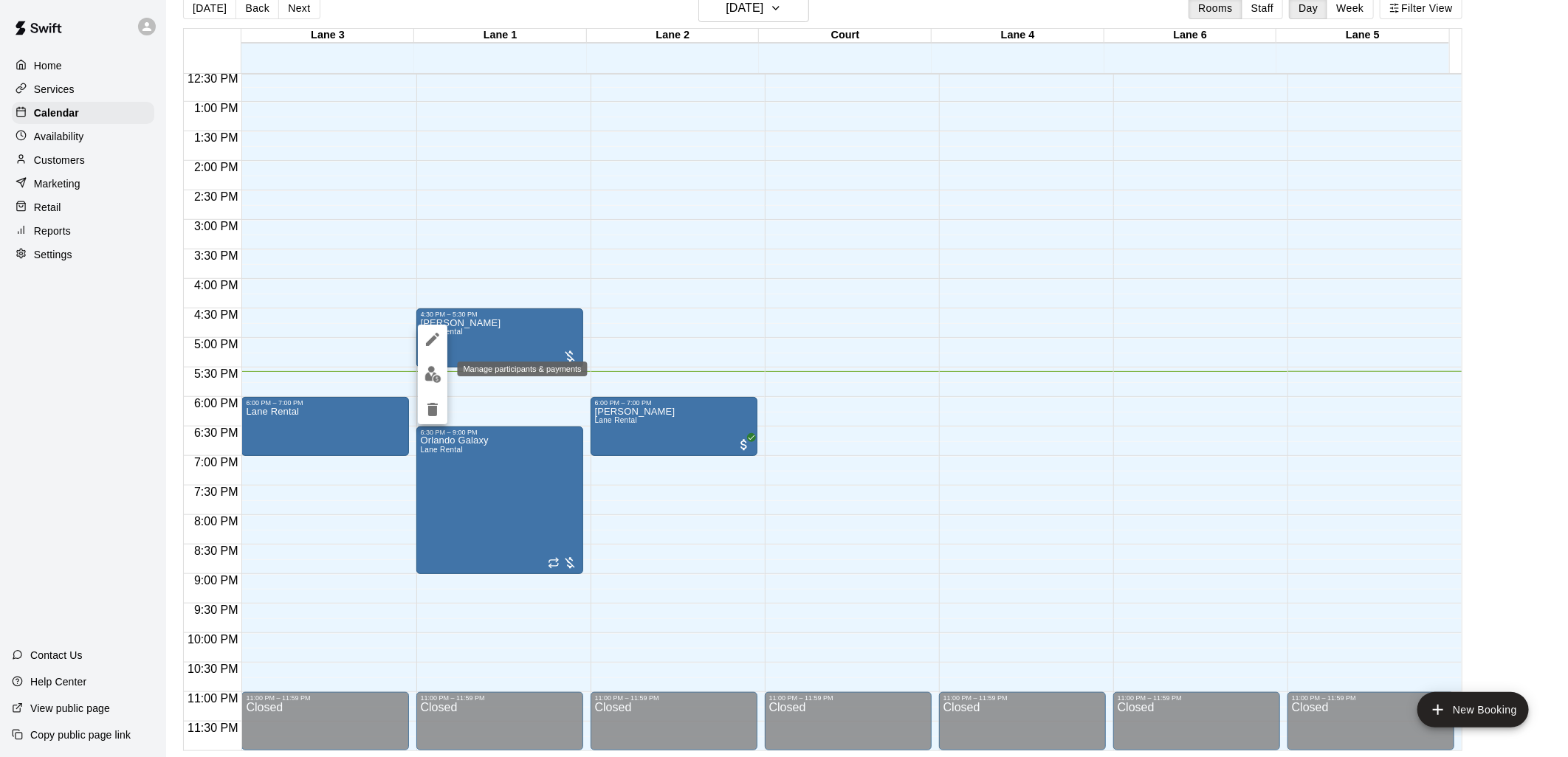
click at [429, 375] on img "edit" at bounding box center [433, 375] width 17 height 17
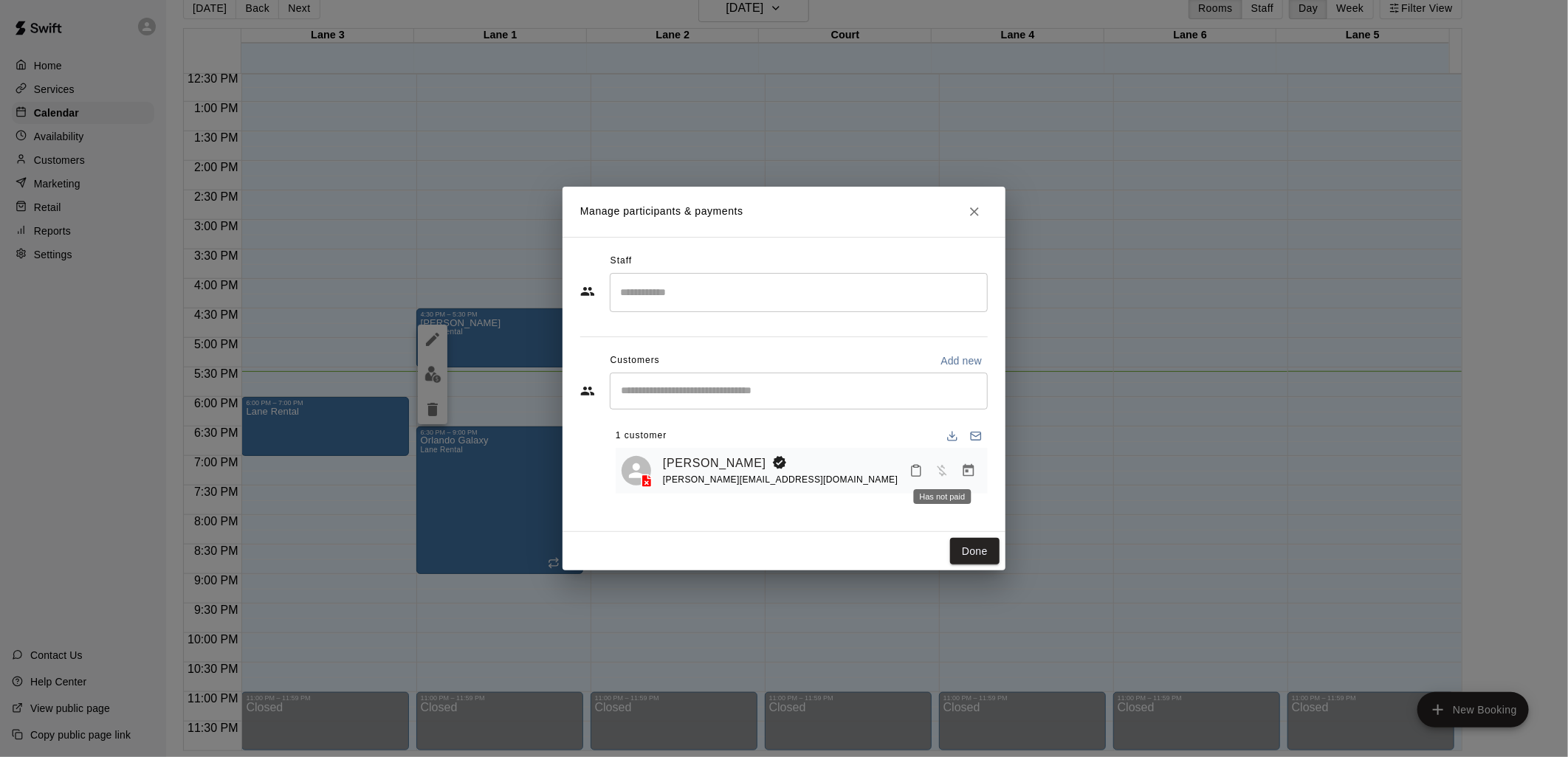
click at [938, 476] on span "Has not paid" at bounding box center [942, 469] width 27 height 12
click at [969, 476] on icon "Manage bookings & payment" at bounding box center [968, 470] width 15 height 15
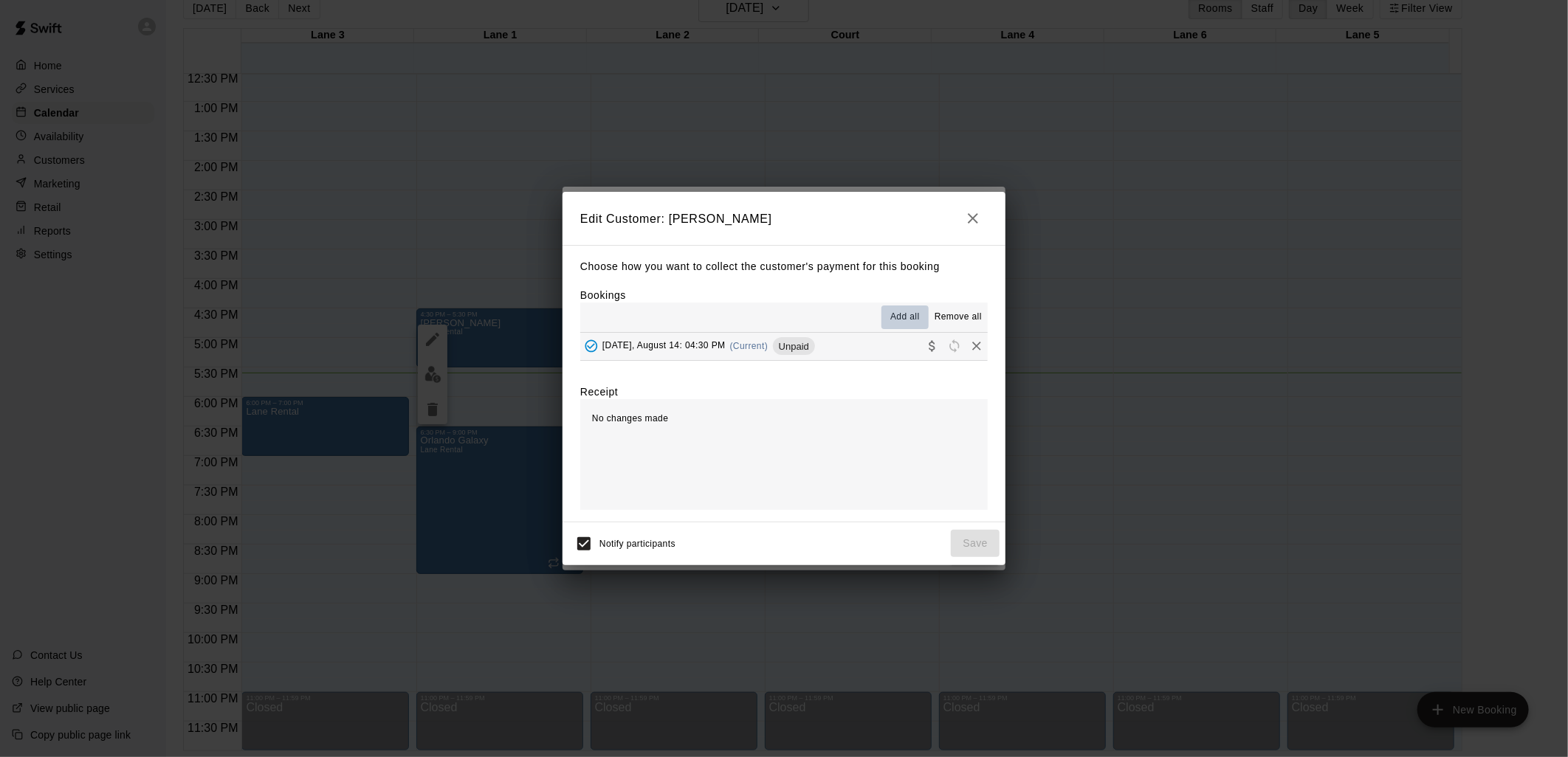
click at [909, 308] on button "Add all" at bounding box center [904, 317] width 48 height 23
click at [899, 317] on span "Add all" at bounding box center [905, 317] width 30 height 15
click at [801, 349] on span "Unpaid" at bounding box center [794, 346] width 42 height 11
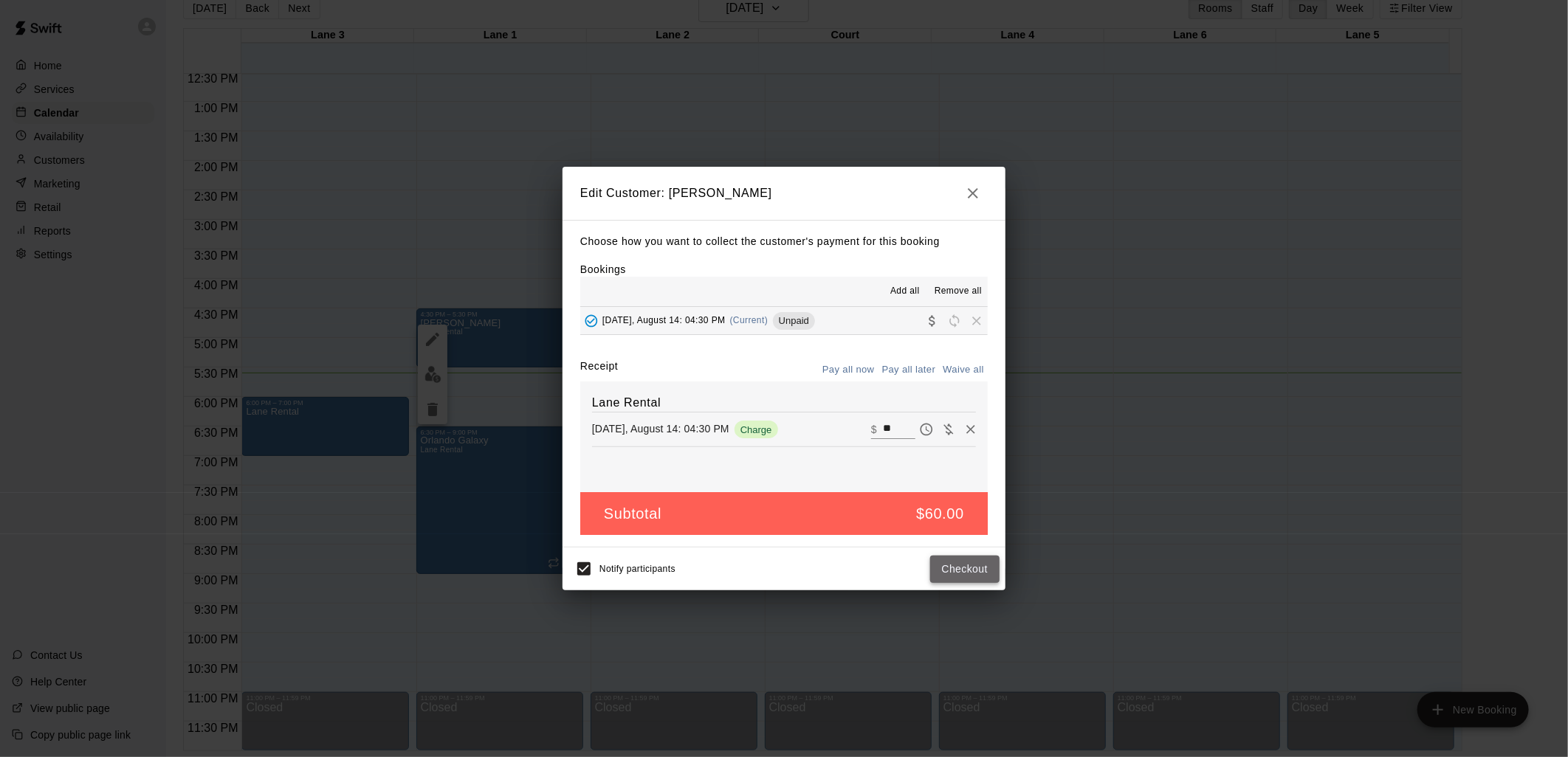
click at [973, 574] on button "Checkout" at bounding box center [965, 569] width 69 height 27
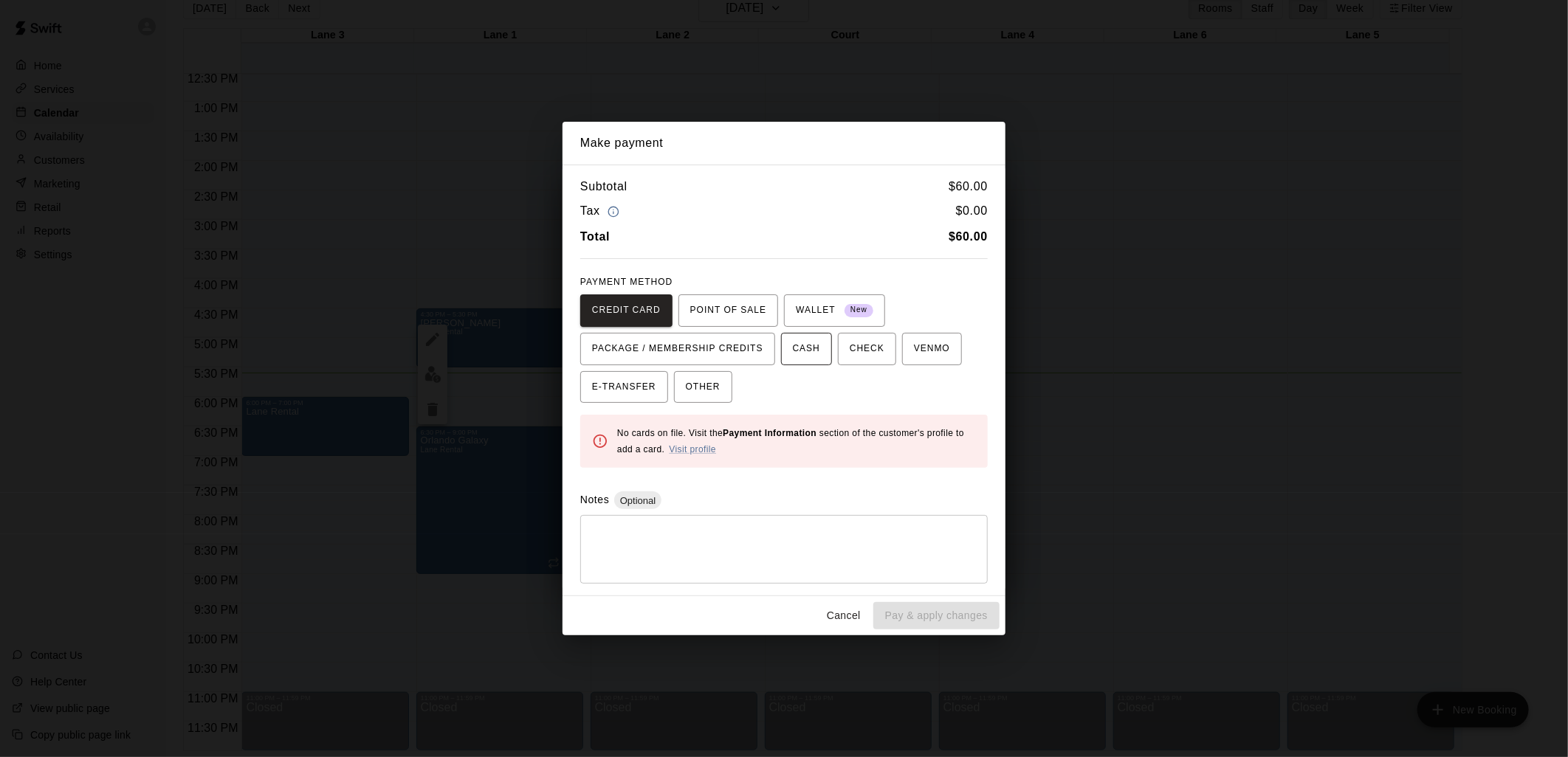
click at [795, 345] on span "CASH" at bounding box center [806, 349] width 27 height 23
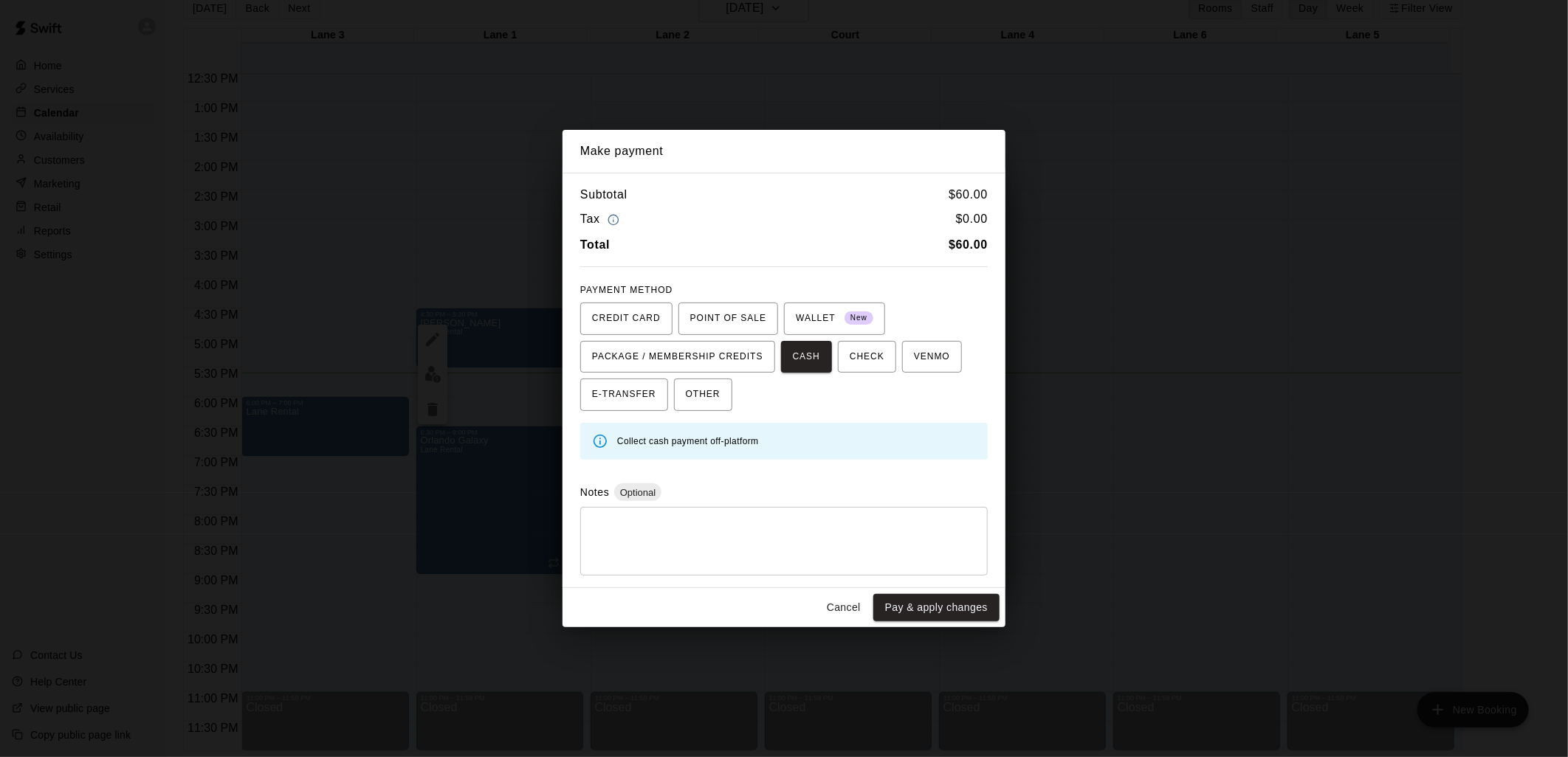
click at [731, 522] on textarea at bounding box center [784, 541] width 387 height 44
type textarea "*"
type textarea "******"
click at [953, 608] on button "Pay & apply changes" at bounding box center [936, 607] width 126 height 27
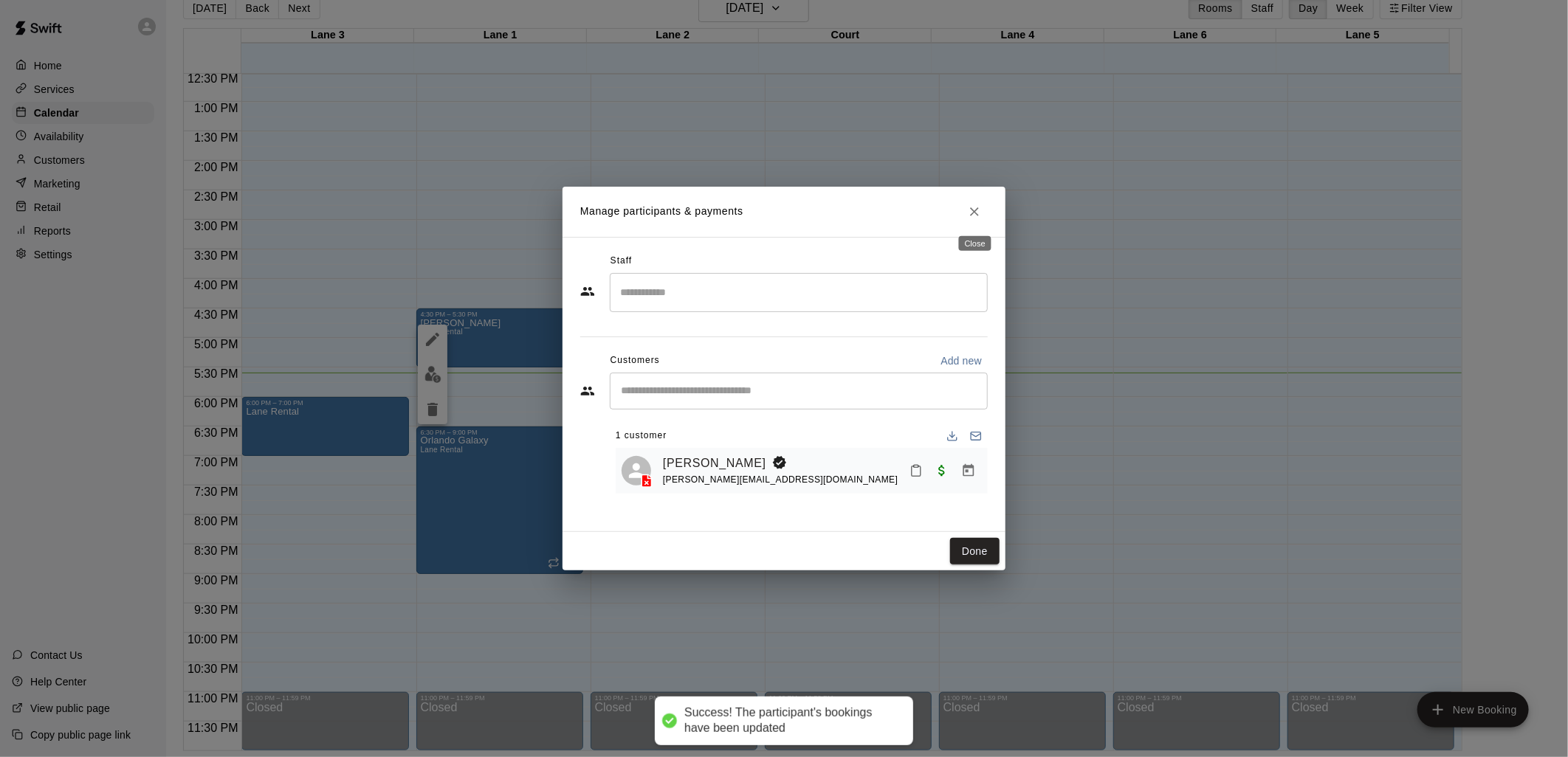
drag, startPoint x: 971, startPoint y: 212, endPoint x: 967, endPoint y: 266, distance: 54.1
click at [971, 215] on icon "Close" at bounding box center [974, 211] width 15 height 15
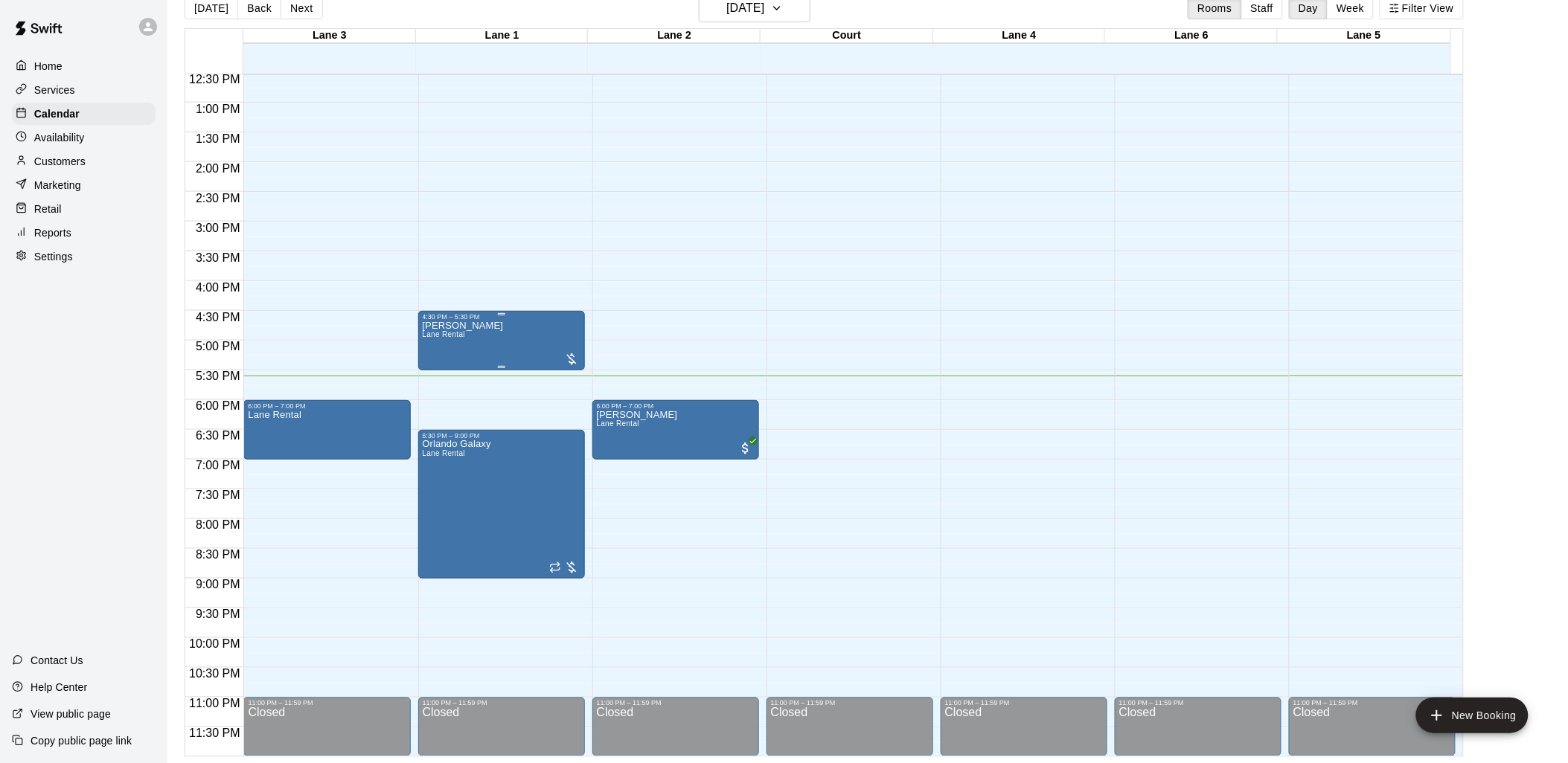
click at [448, 326] on p "[PERSON_NAME]" at bounding box center [463, 326] width 81 height 0
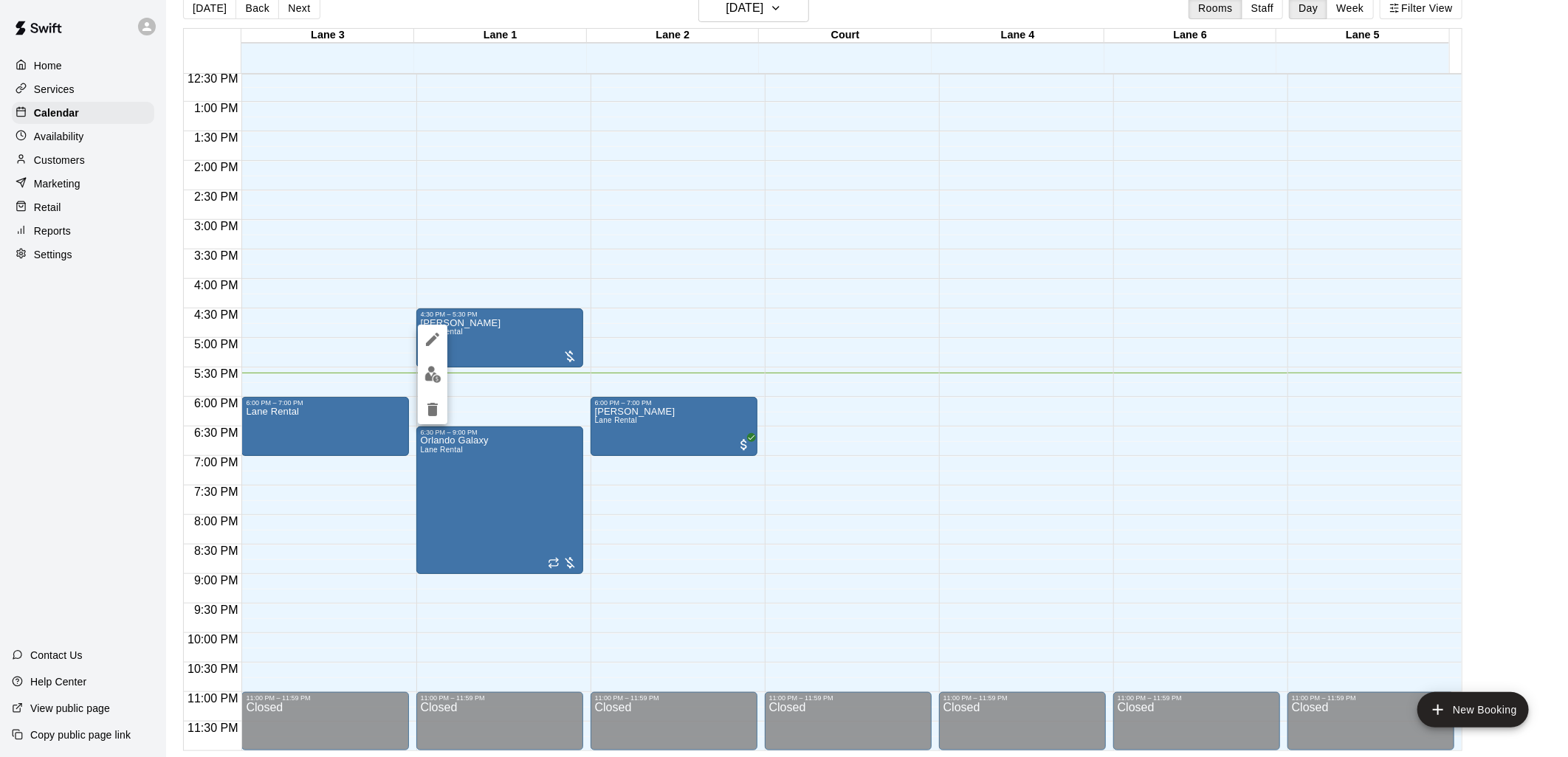
click at [564, 357] on div at bounding box center [784, 378] width 1568 height 757
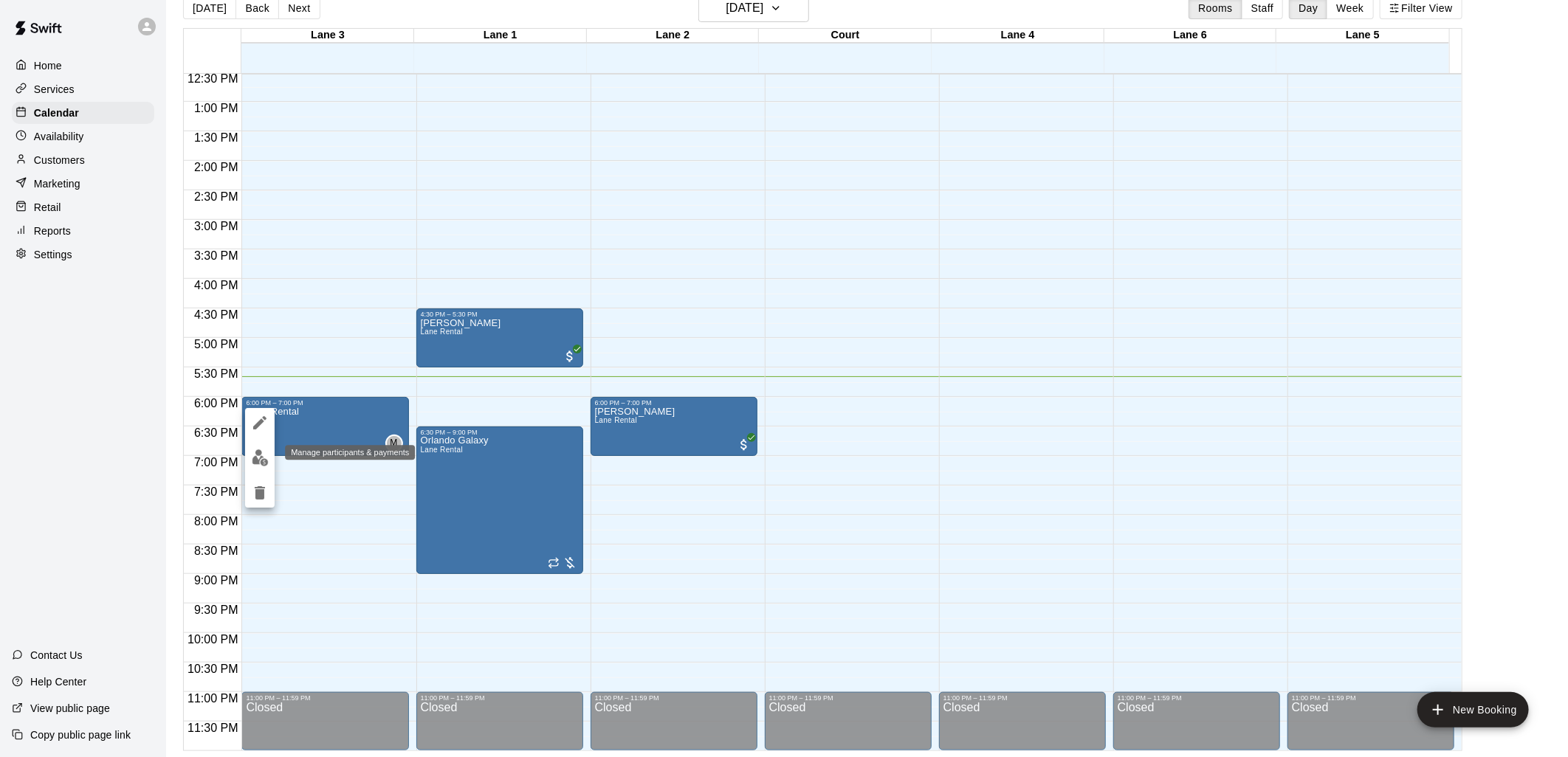
click at [256, 459] on img "edit" at bounding box center [260, 458] width 17 height 17
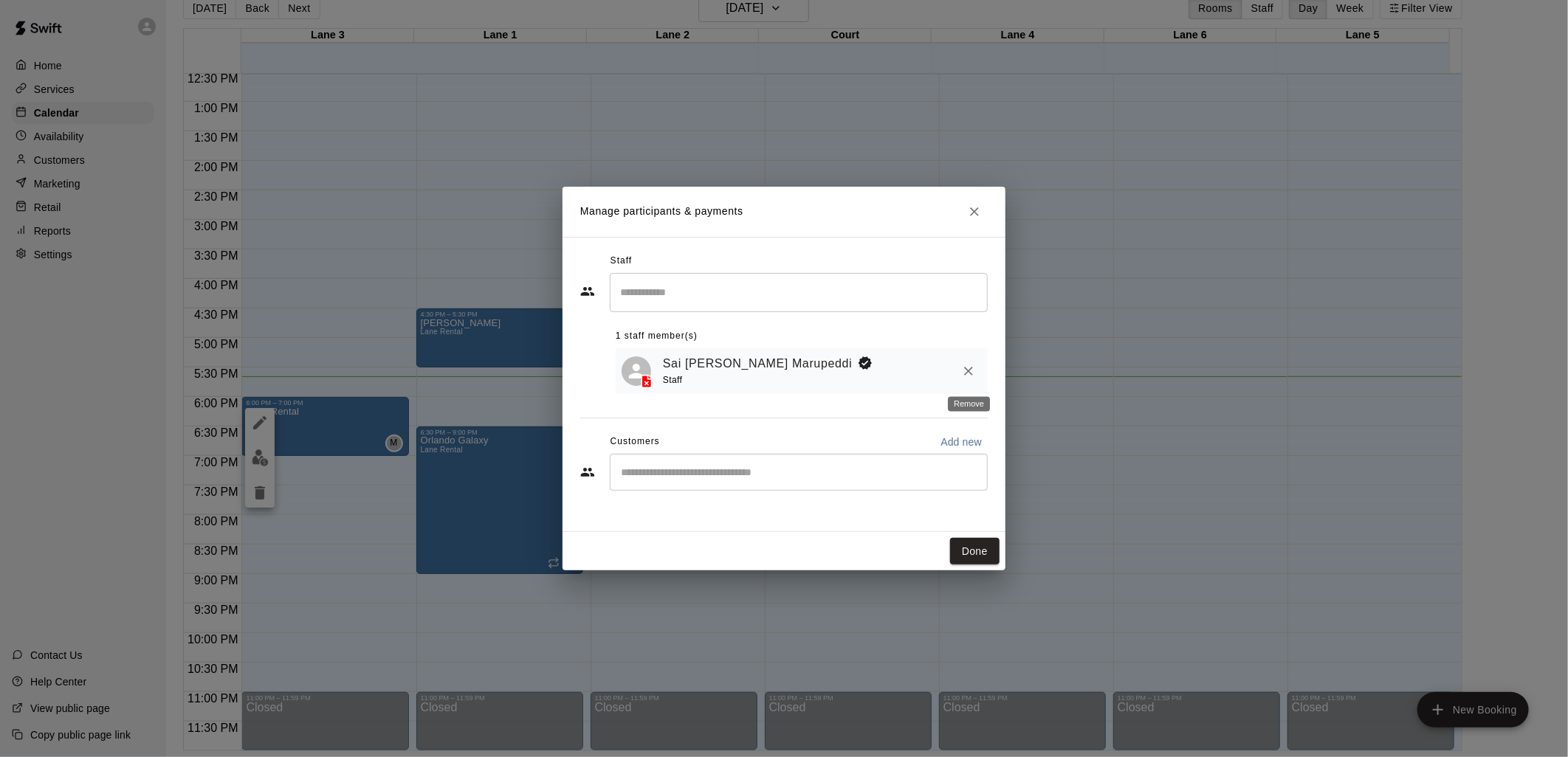
click at [965, 369] on icon "Remove" at bounding box center [968, 370] width 9 height 9
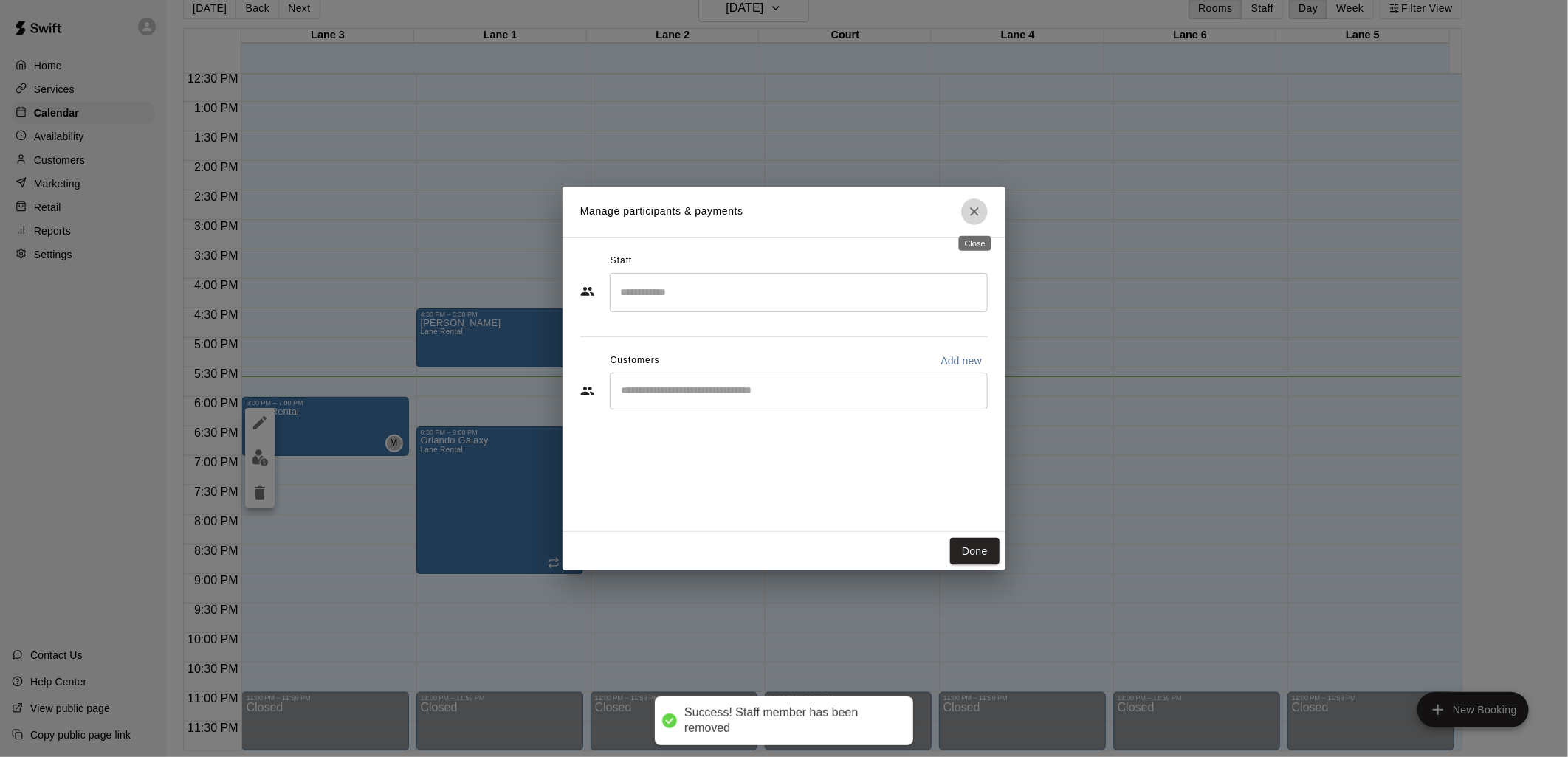
click at [975, 214] on icon "Close" at bounding box center [974, 211] width 15 height 15
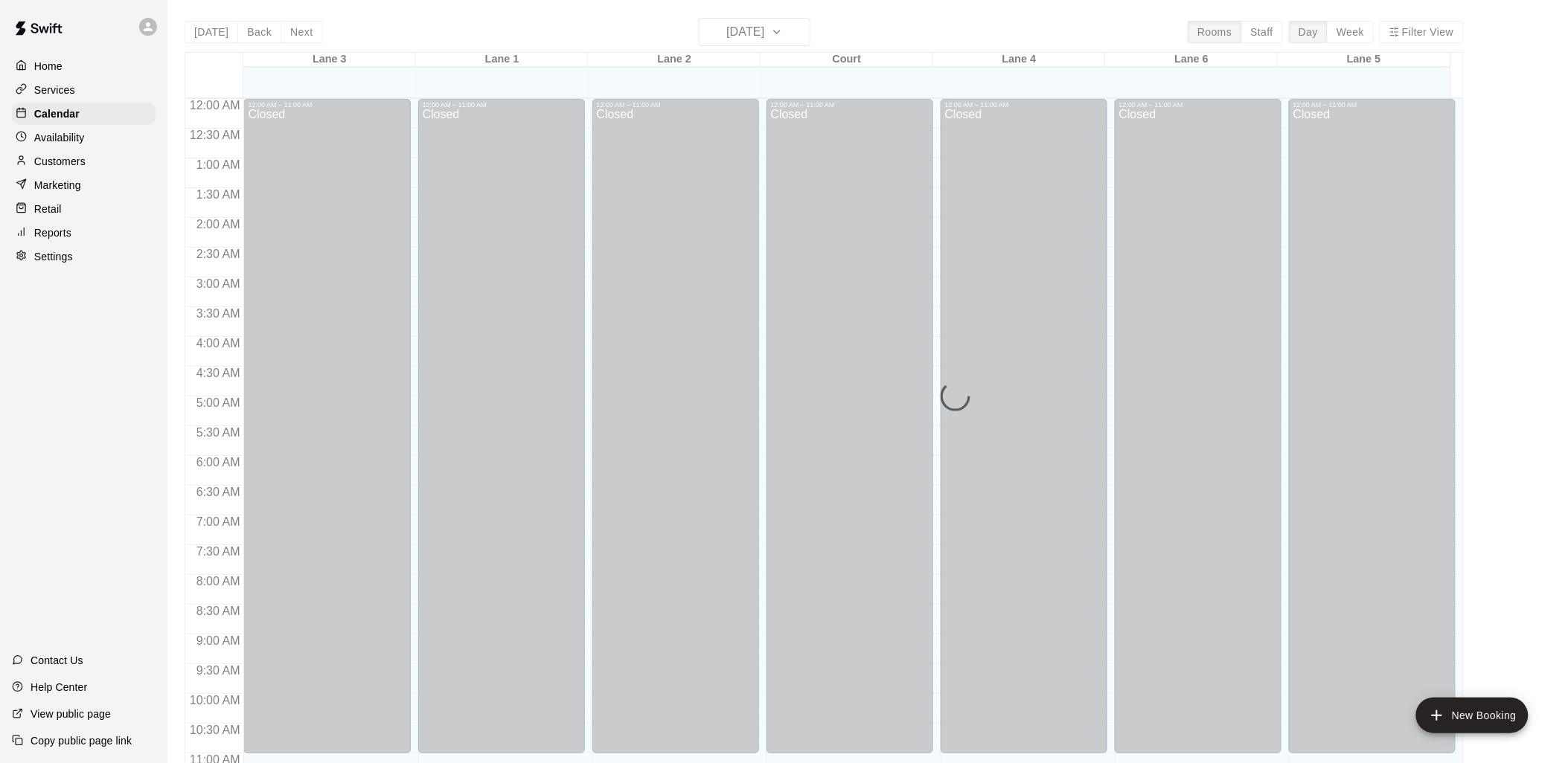
scroll to position [702, 0]
